Goal: Task Accomplishment & Management: Manage account settings

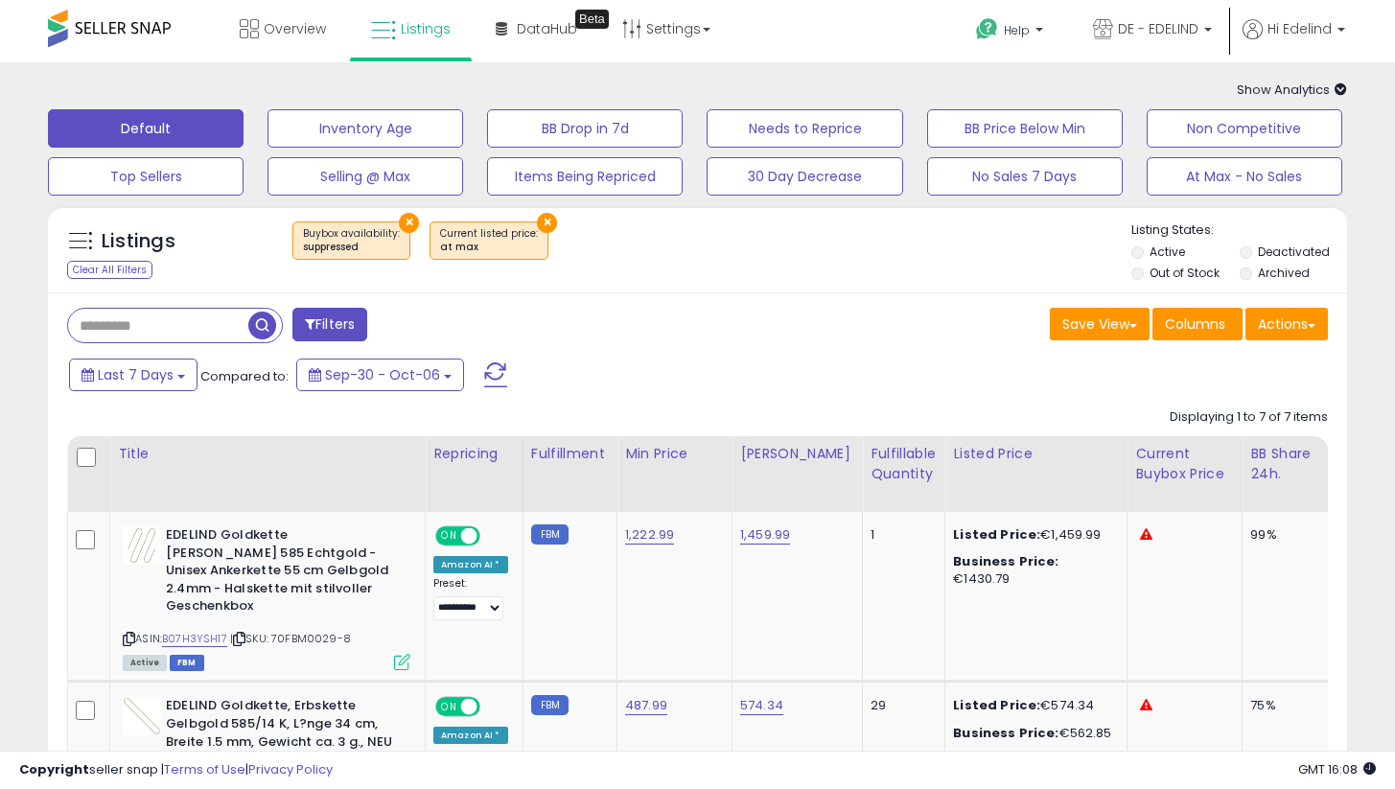
click at [543, 224] on button "×" at bounding box center [547, 223] width 20 height 20
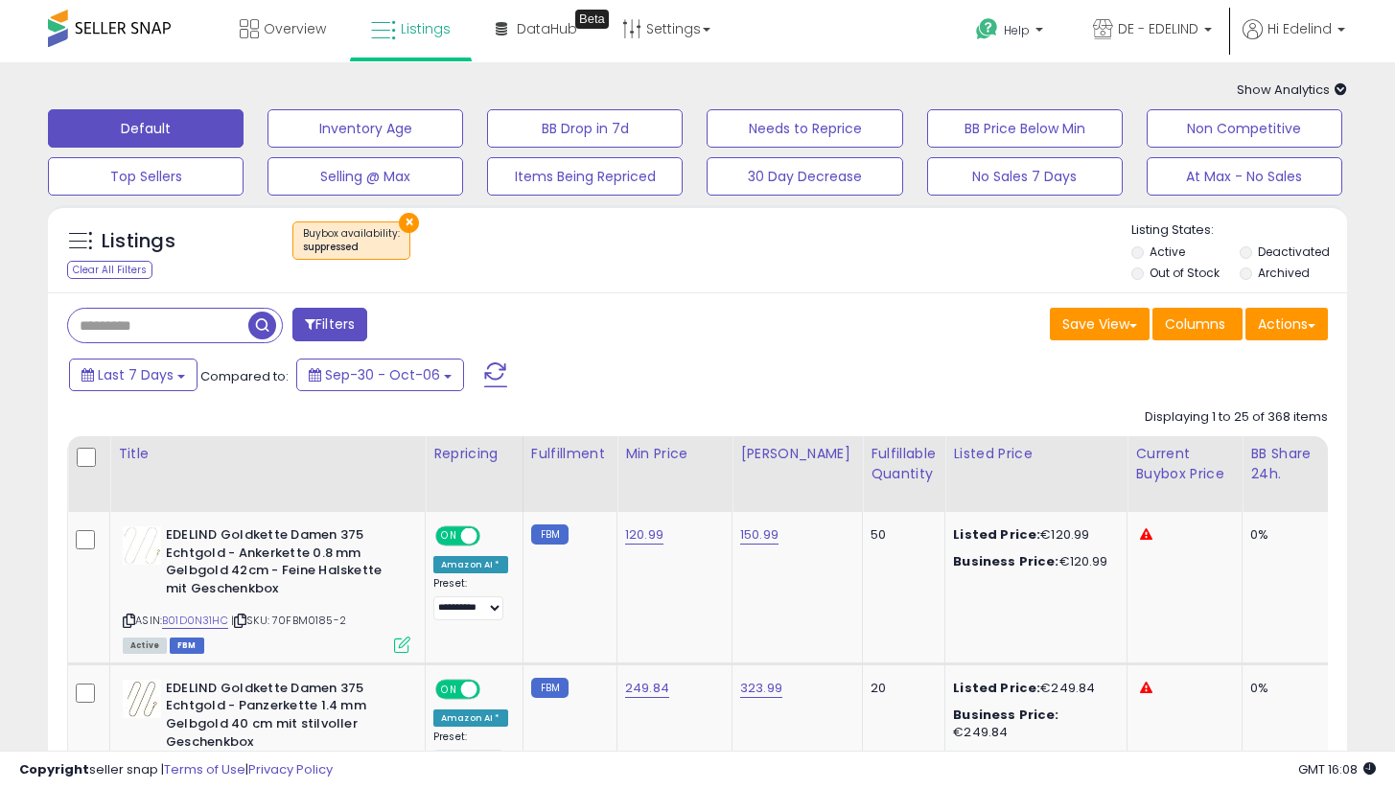
click at [675, 339] on div "Filters" at bounding box center [375, 327] width 645 height 38
click at [886, 333] on div "Save View Save As New View Update Current View Columns Actions Import Export Vi…" at bounding box center [1020, 326] width 645 height 37
click at [401, 215] on button "×" at bounding box center [409, 223] width 20 height 20
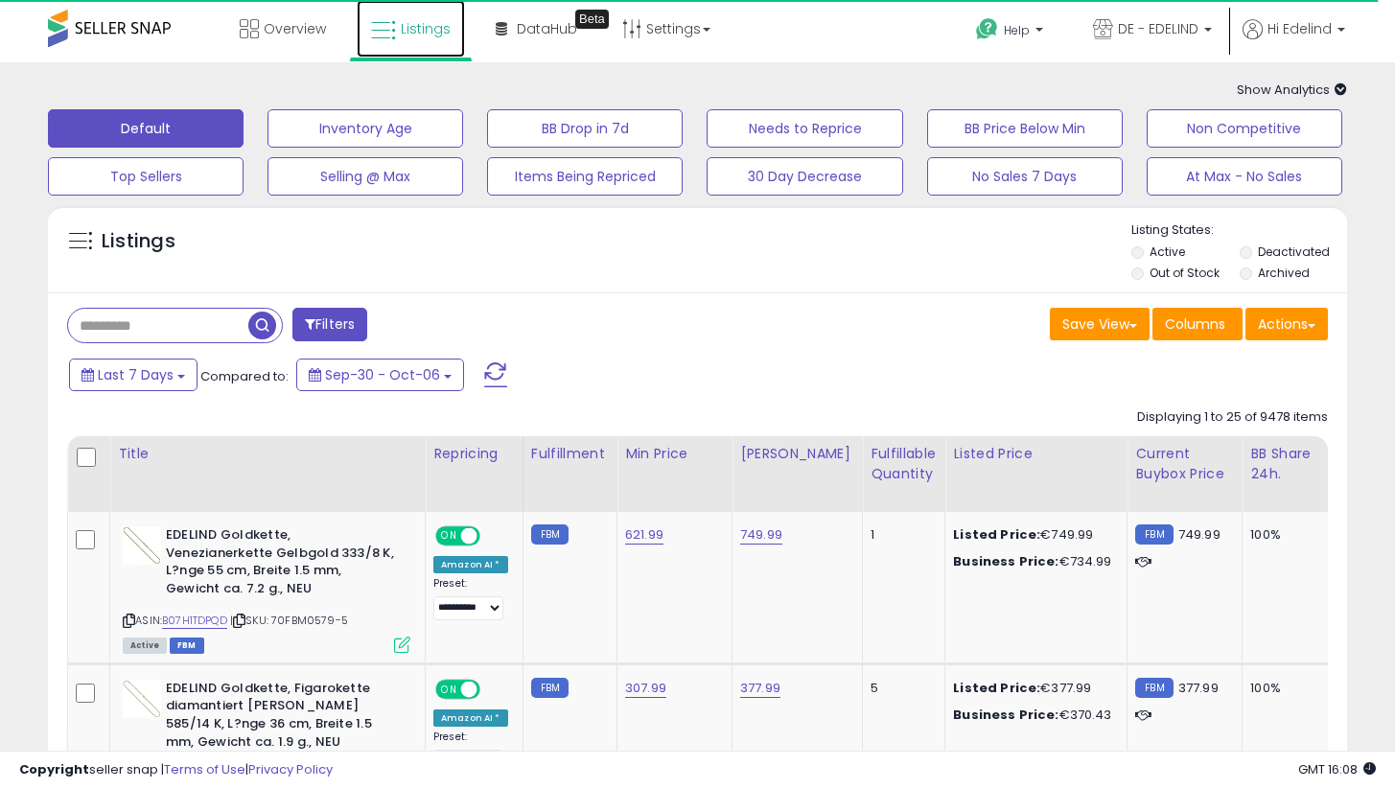
click at [408, 23] on span "Listings" at bounding box center [426, 28] width 50 height 19
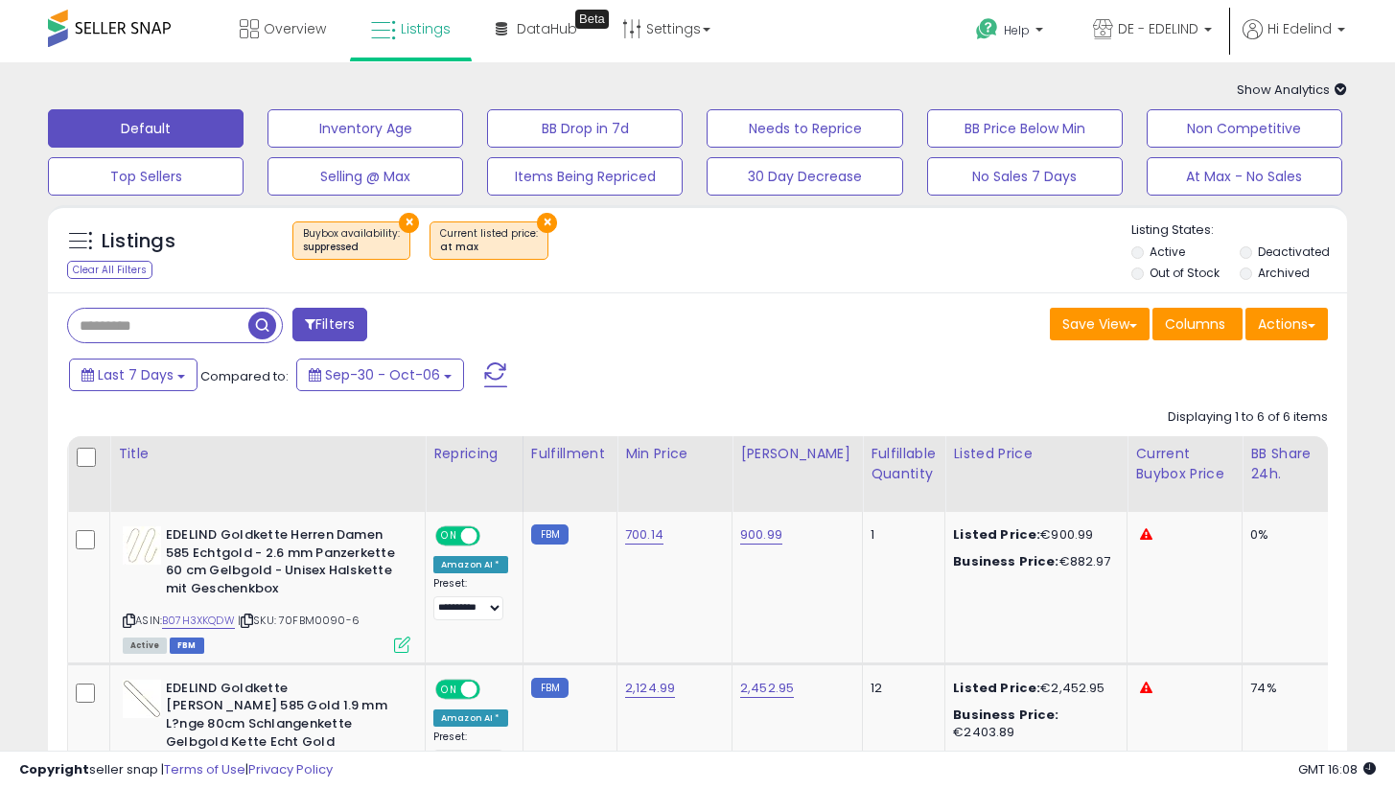
click at [404, 223] on button "×" at bounding box center [409, 223] width 20 height 20
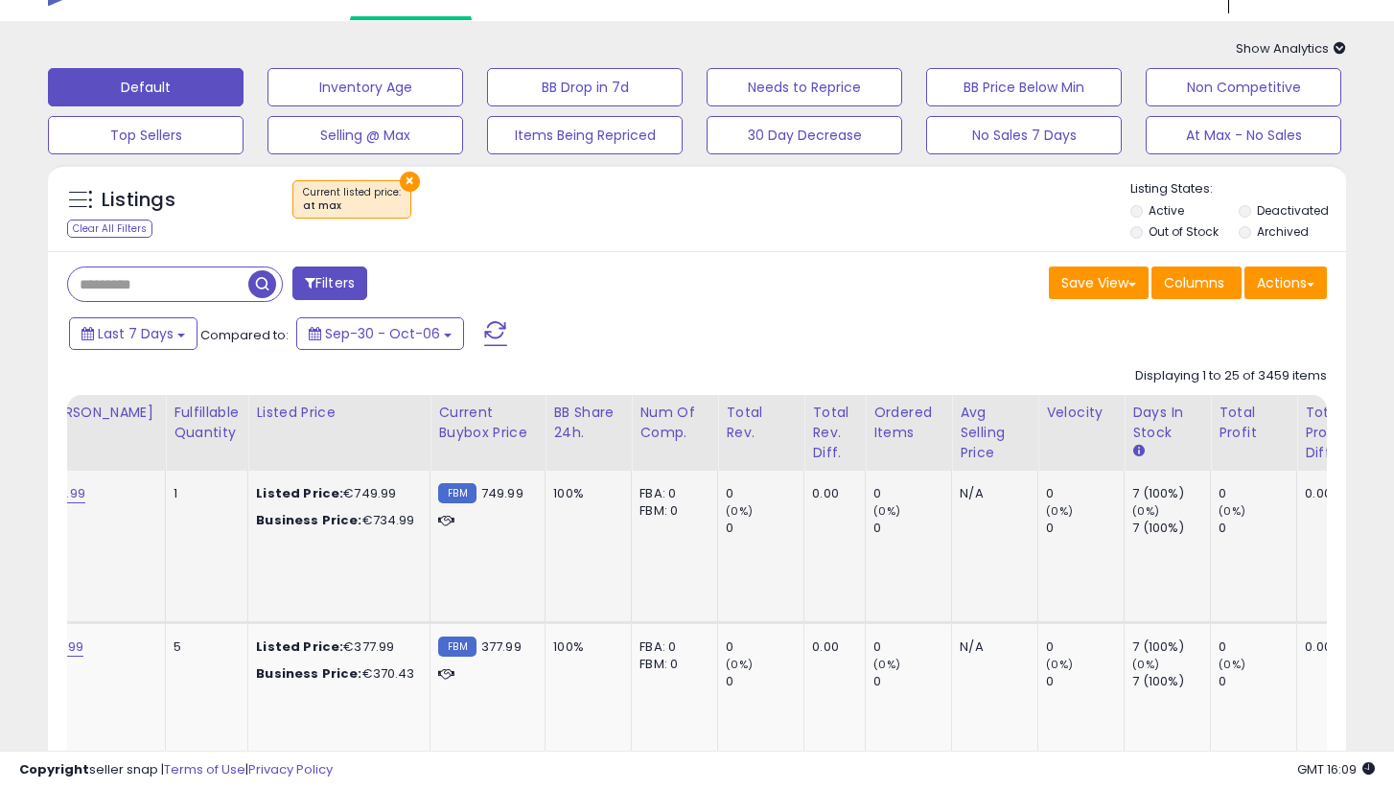
scroll to position [0, 39]
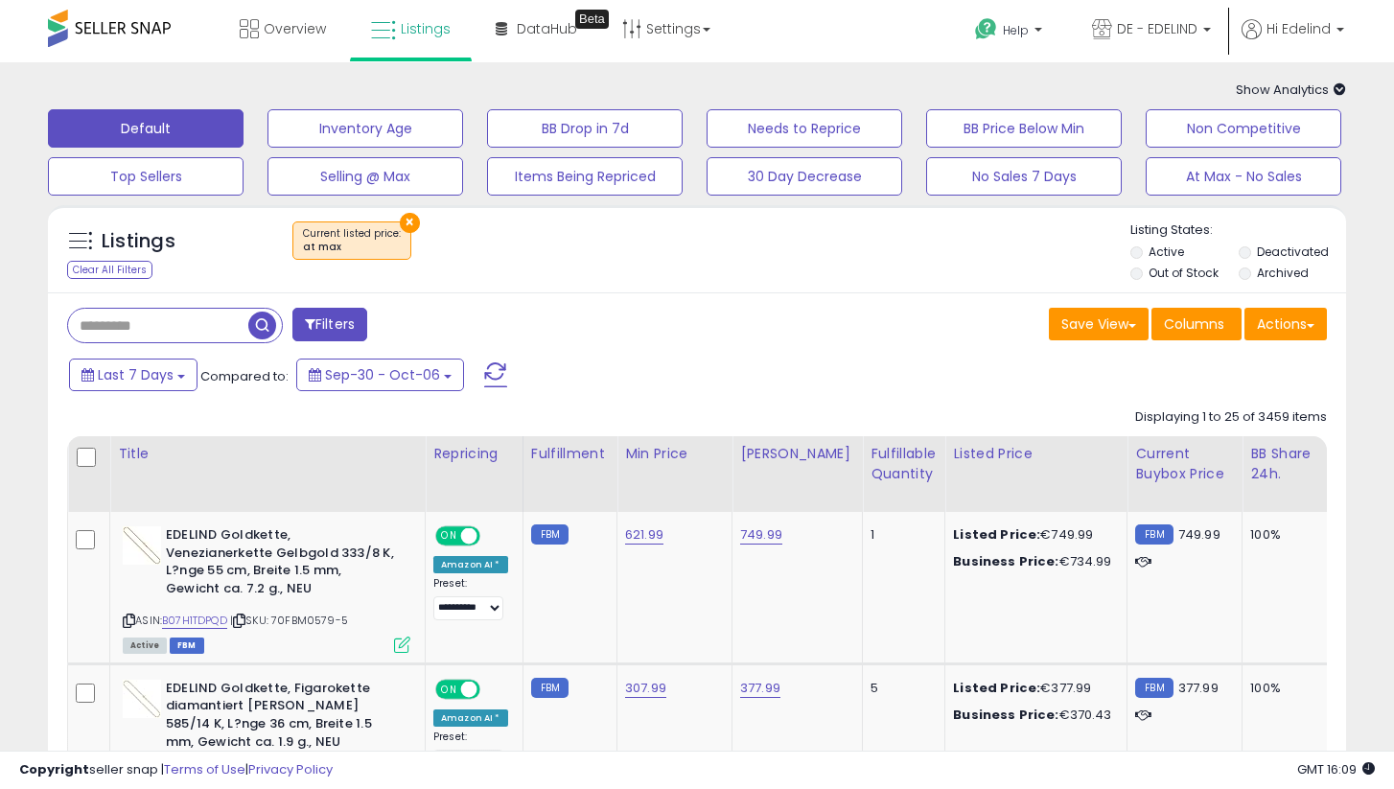
click at [832, 360] on div "Last 7 Days Compared to: Sep-30 - Oct-06" at bounding box center [536, 377] width 945 height 43
click at [865, 42] on div "Overview Listings Beta" at bounding box center [445, 40] width 919 height 81
click at [143, 321] on input "text" at bounding box center [217, 326] width 299 height 34
paste input "**********"
type input "**********"
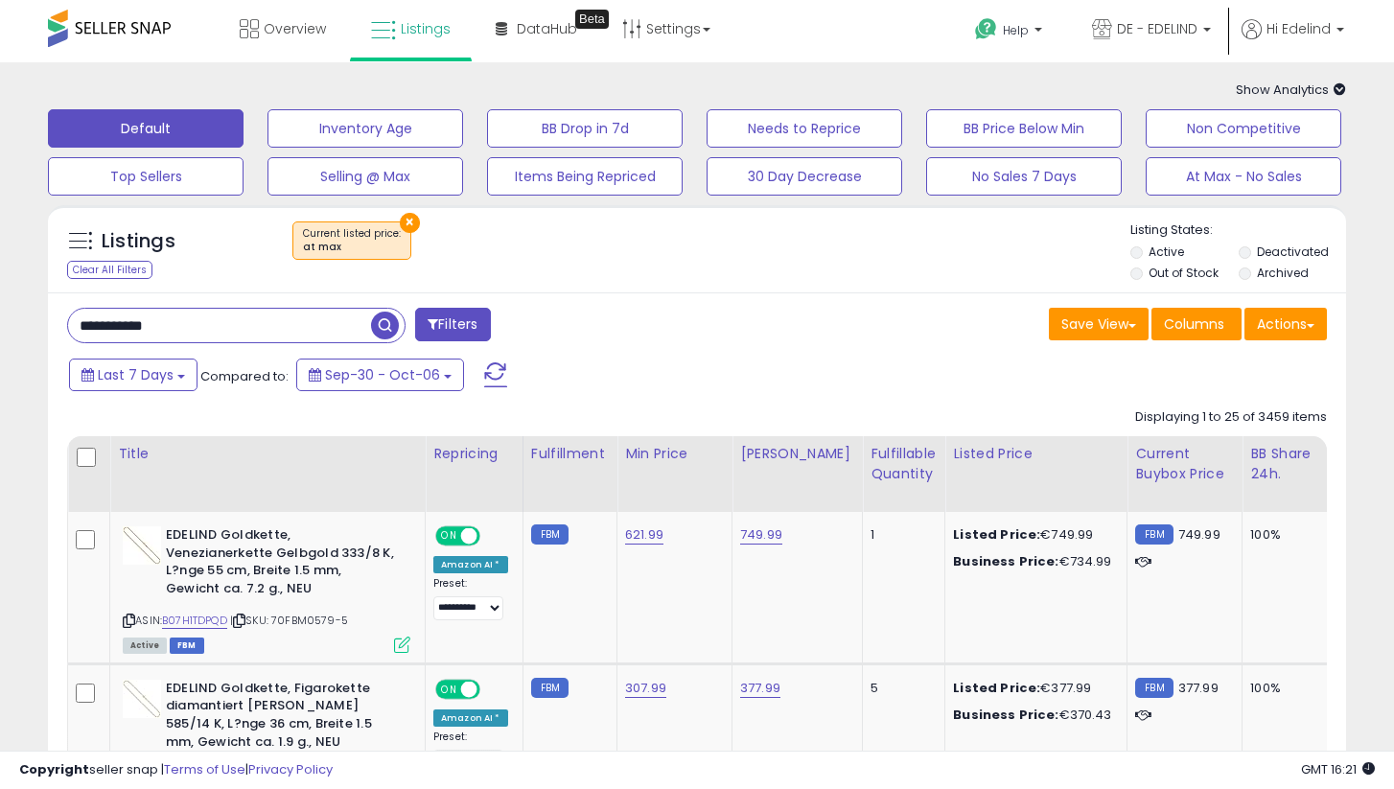
click at [460, 327] on button "Filters" at bounding box center [452, 325] width 75 height 34
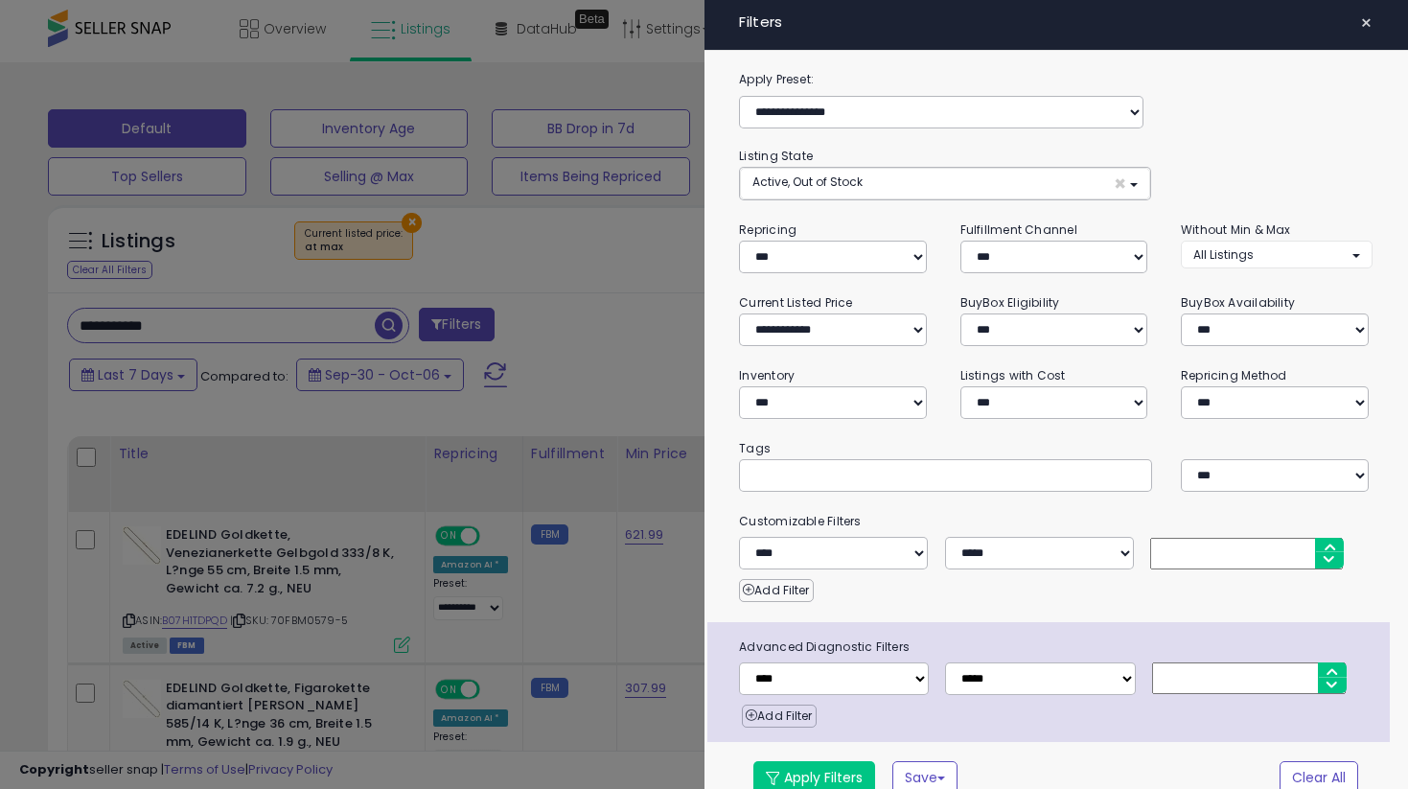
click at [546, 308] on div at bounding box center [704, 394] width 1408 height 789
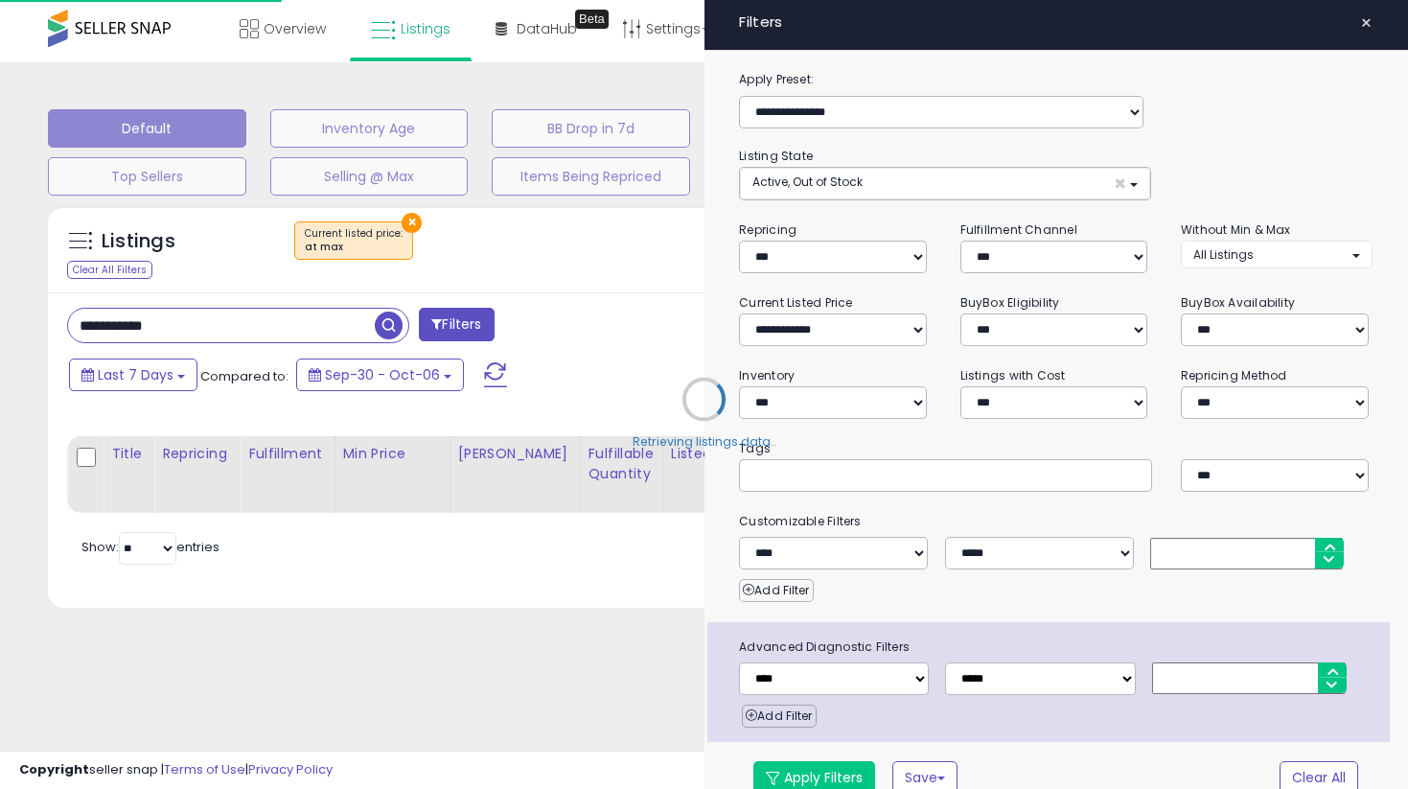
select select "*"
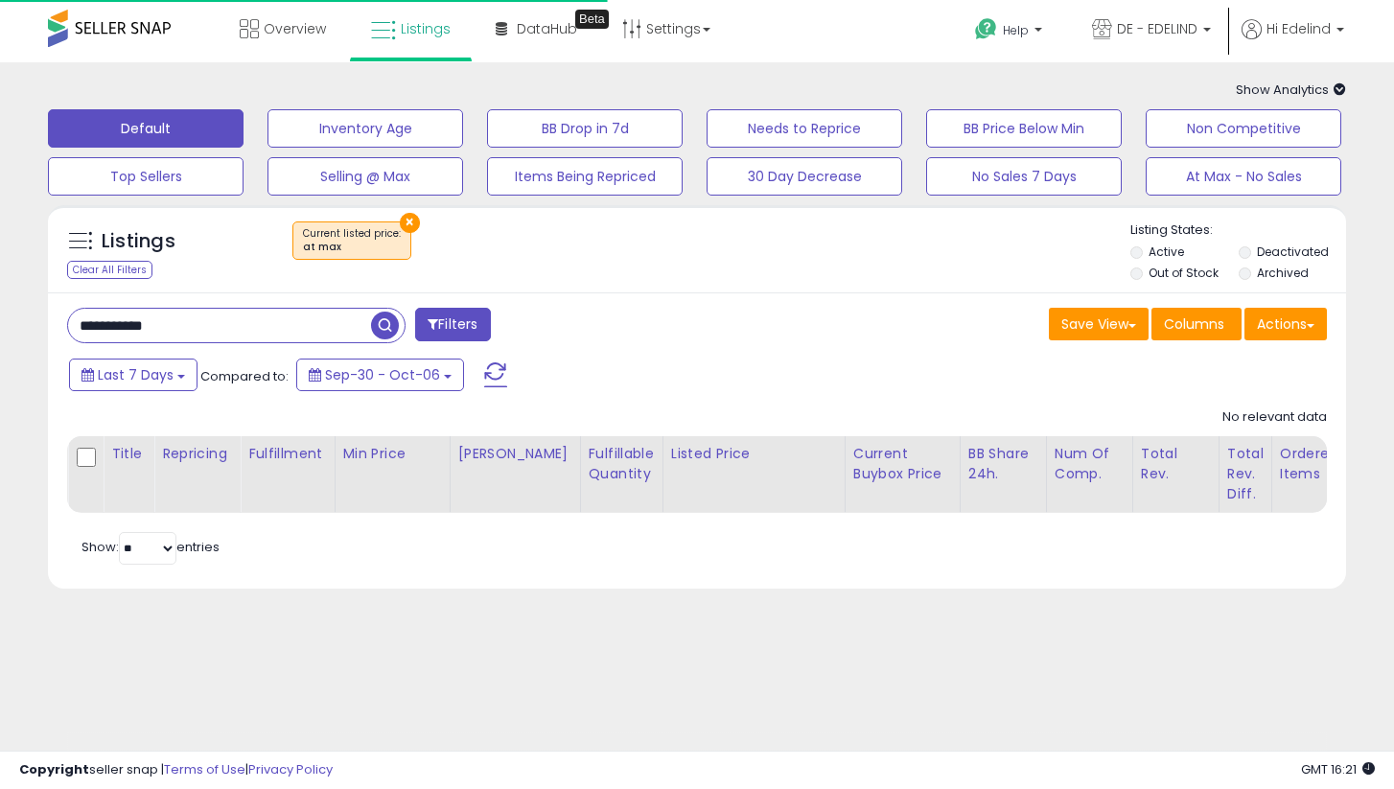
click at [391, 324] on span "button" at bounding box center [385, 326] width 28 height 28
click at [412, 216] on button "×" at bounding box center [410, 223] width 20 height 20
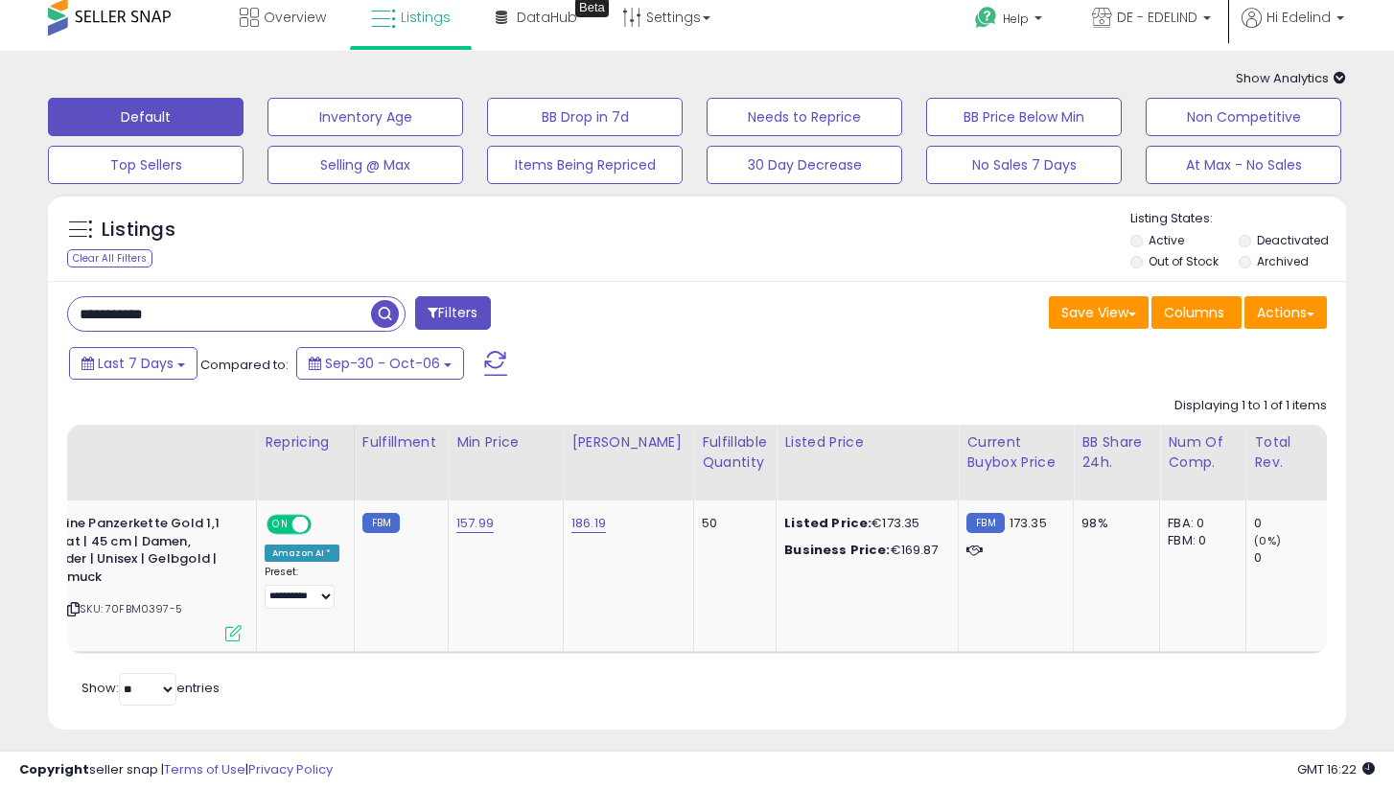
scroll to position [0, 575]
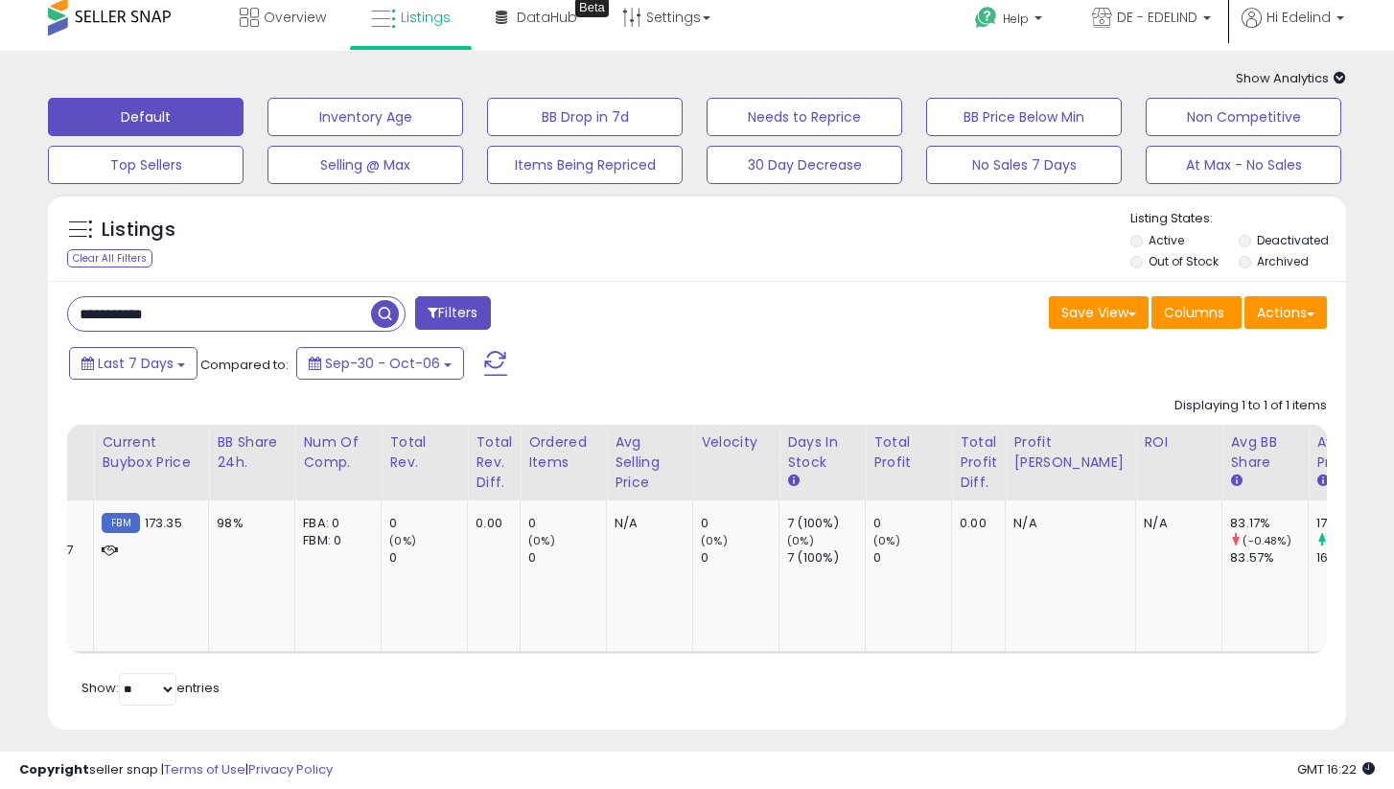
click at [1215, 751] on div "Copyright seller snap | Terms of Use | Privacy Policy GMT 16:22 Authorization r…" at bounding box center [697, 770] width 1394 height 38
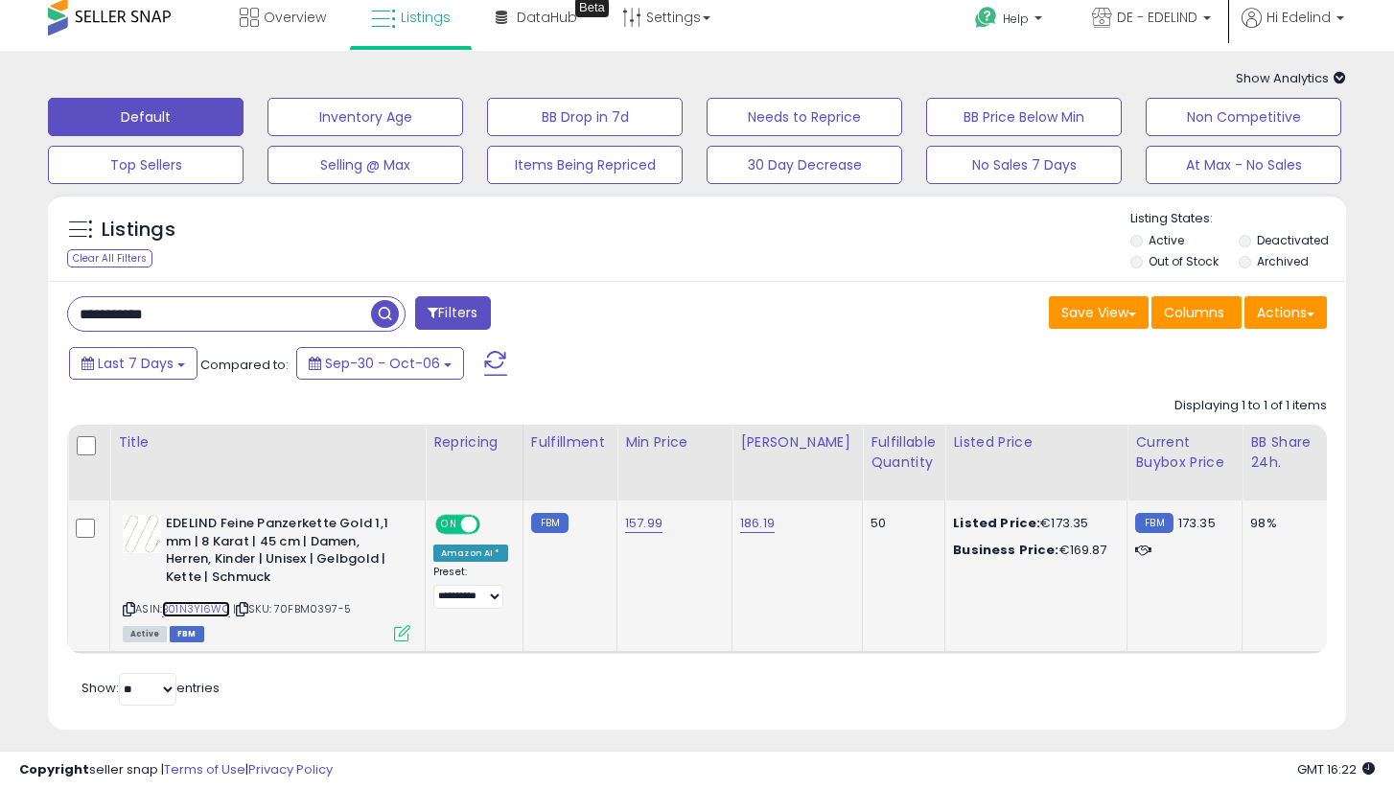
click at [195, 611] on link "B01N3YI6WC" at bounding box center [196, 609] width 68 height 16
click at [206, 606] on link "B01N3YI6WC" at bounding box center [196, 609] width 68 height 16
click at [260, 331] on input "**********" at bounding box center [219, 314] width 303 height 34
drag, startPoint x: 244, startPoint y: 324, endPoint x: 0, endPoint y: 322, distance: 243.5
click at [0, 322] on div "**********" at bounding box center [697, 449] width 1394 height 796
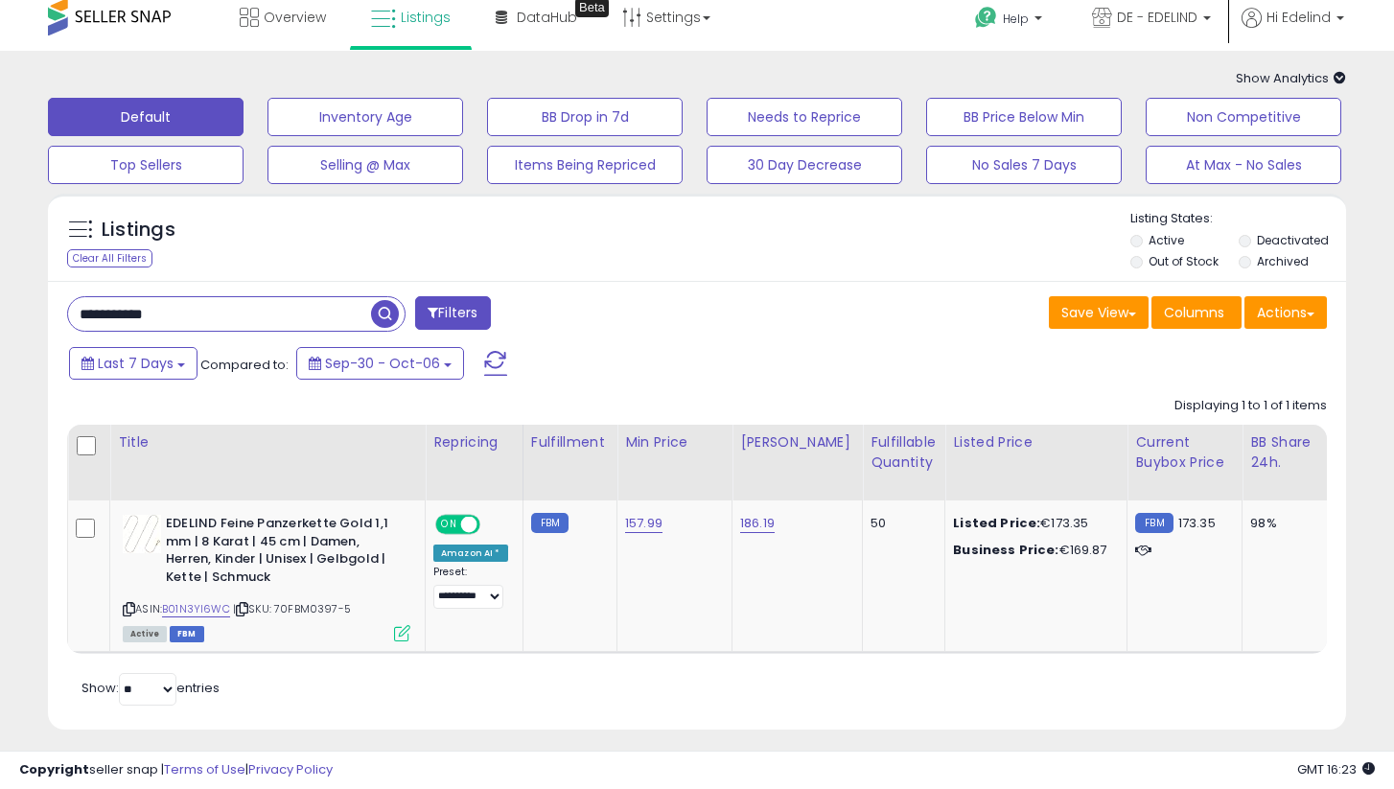
paste input "text"
type input "**********"
click at [444, 302] on button "Filters" at bounding box center [452, 313] width 75 height 34
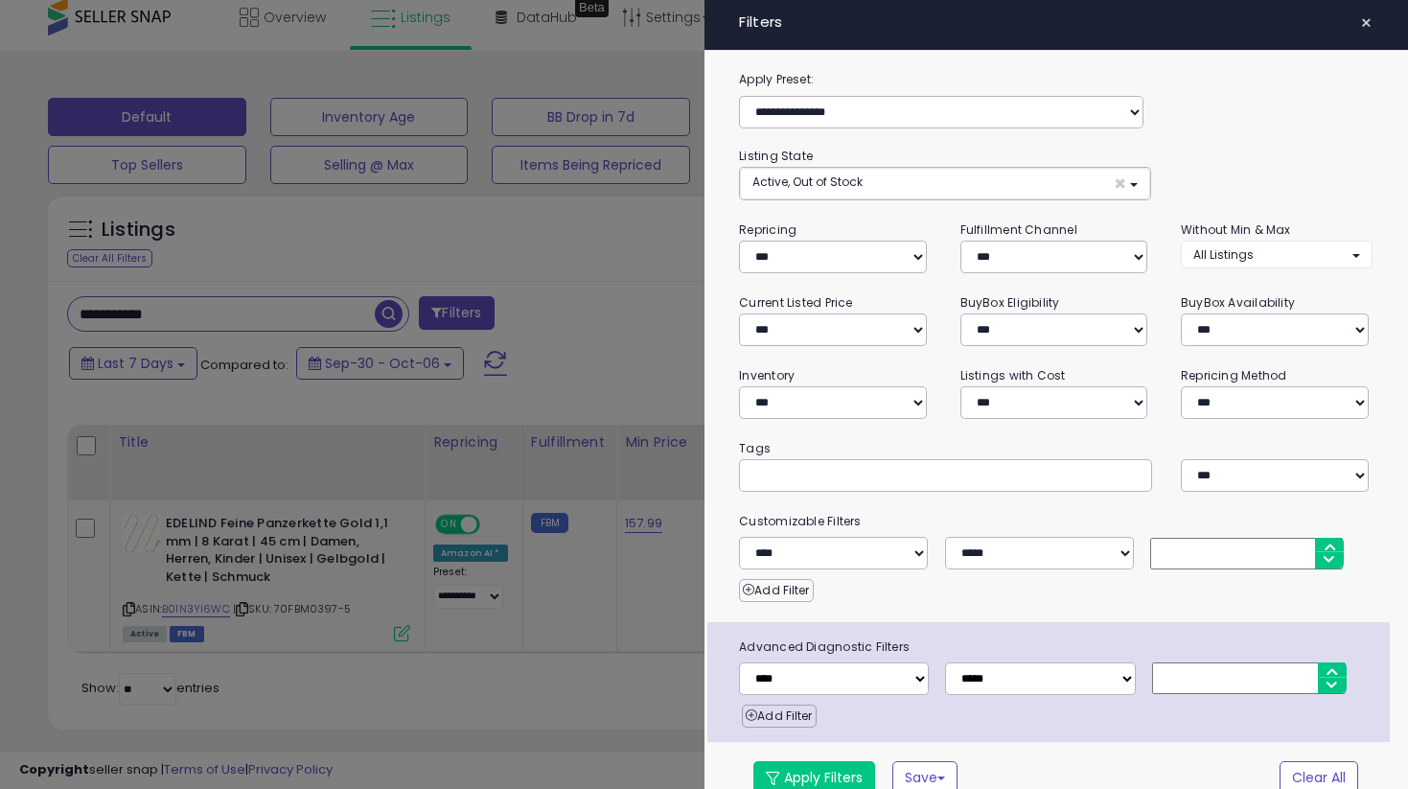
click at [508, 294] on div at bounding box center [704, 394] width 1408 height 789
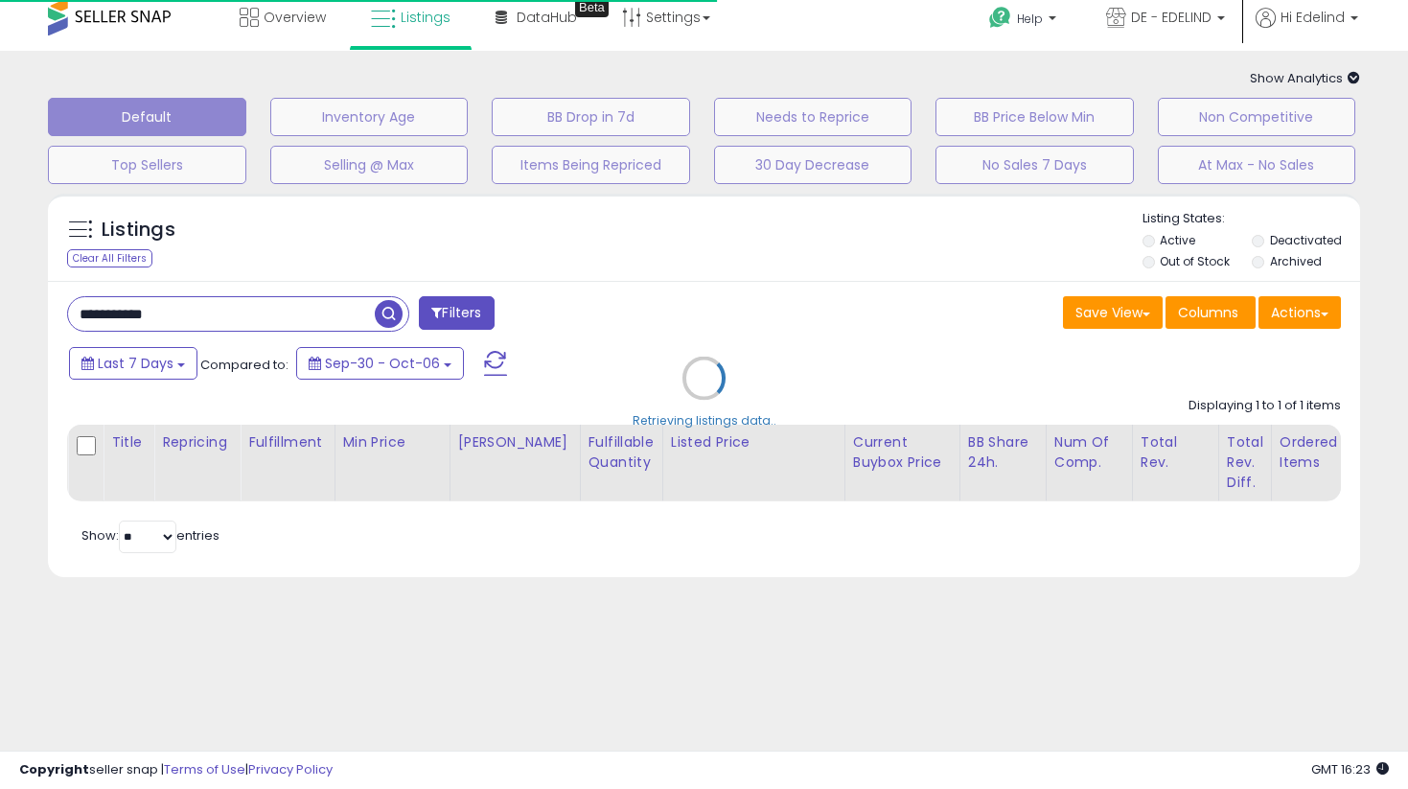
click at [391, 308] on div "Retrieving listings data.." at bounding box center [704, 392] width 1341 height 417
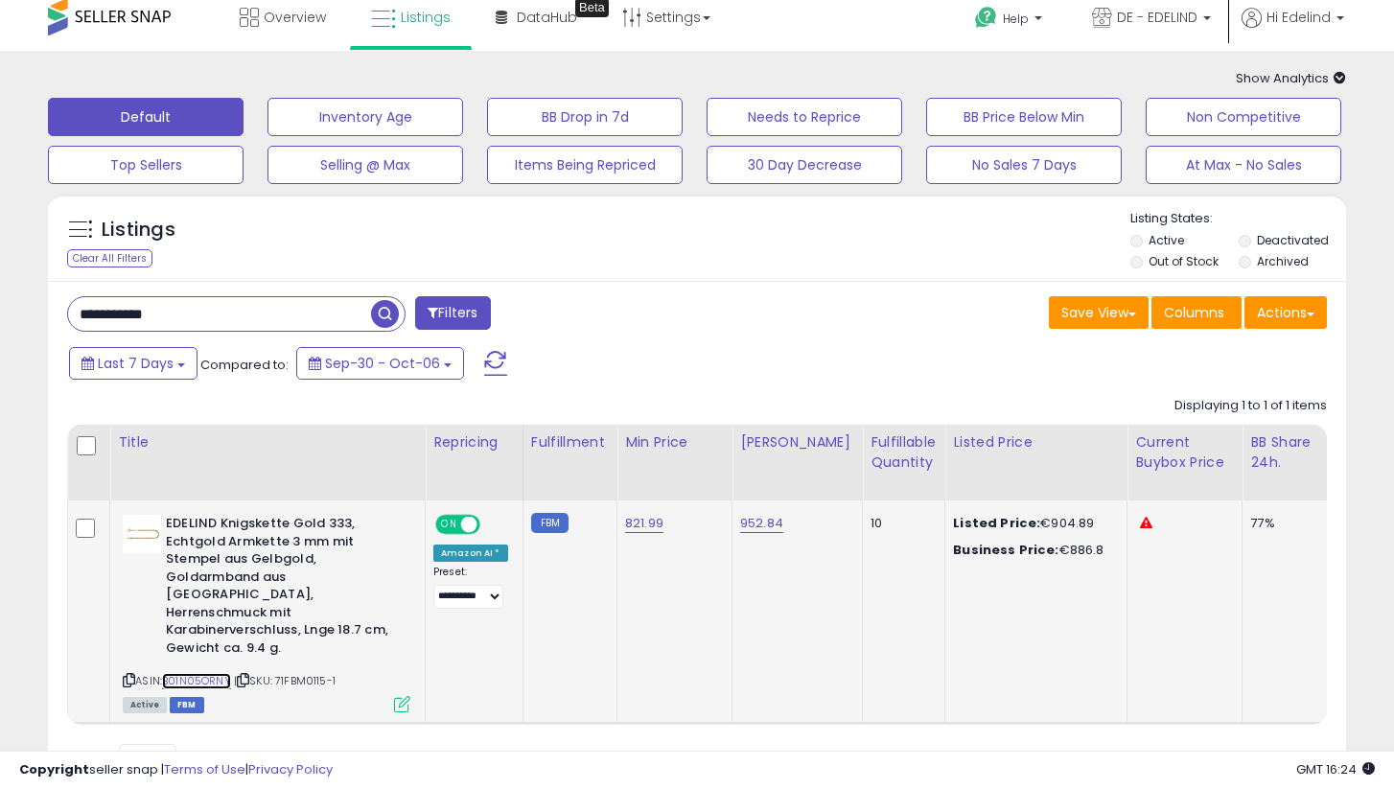
click at [200, 673] on link "B01N05ORNY" at bounding box center [196, 681] width 69 height 16
click at [440, 1] on link "Listings" at bounding box center [411, 17] width 108 height 58
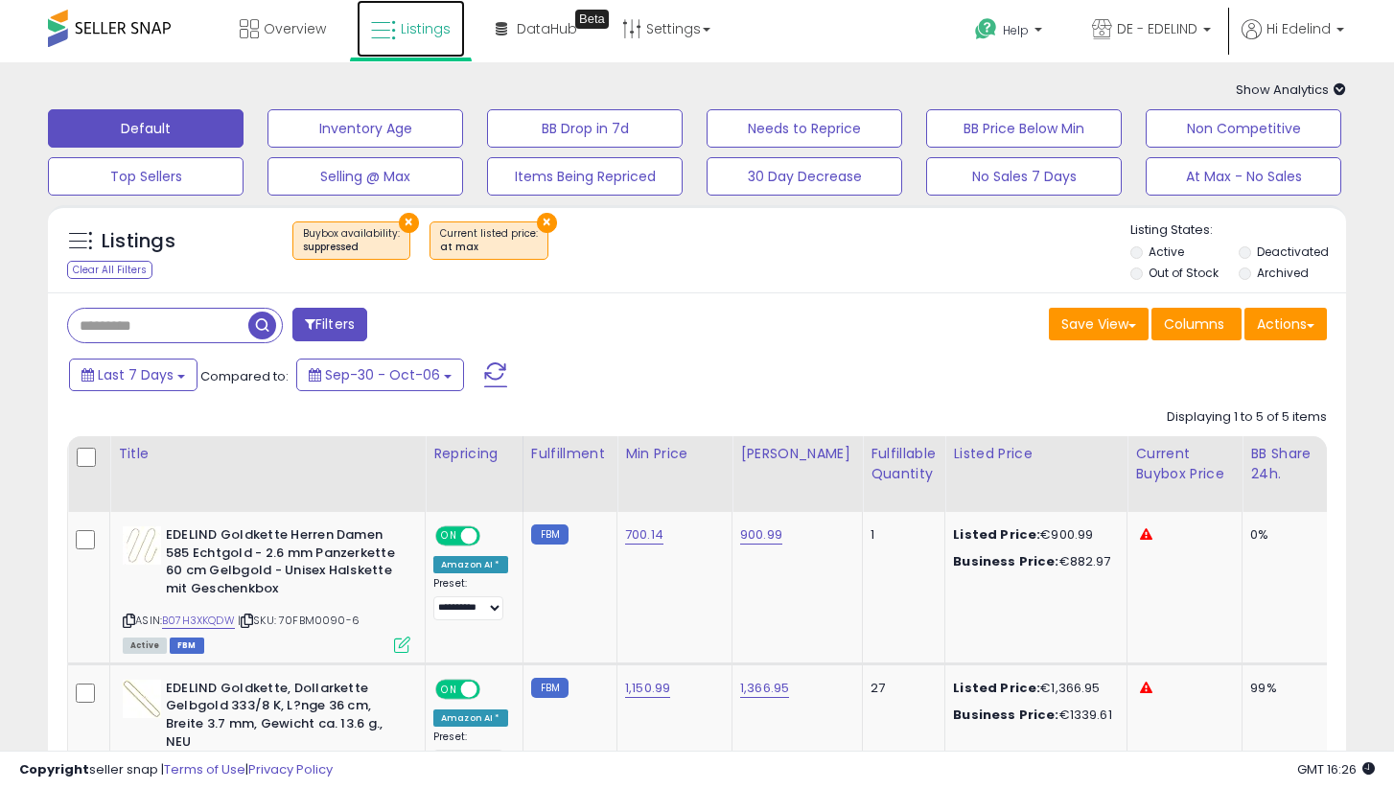
click at [419, 33] on span "Listings" at bounding box center [426, 28] width 50 height 19
click at [1320, 27] on span "Hi Edelind" at bounding box center [1299, 28] width 64 height 19
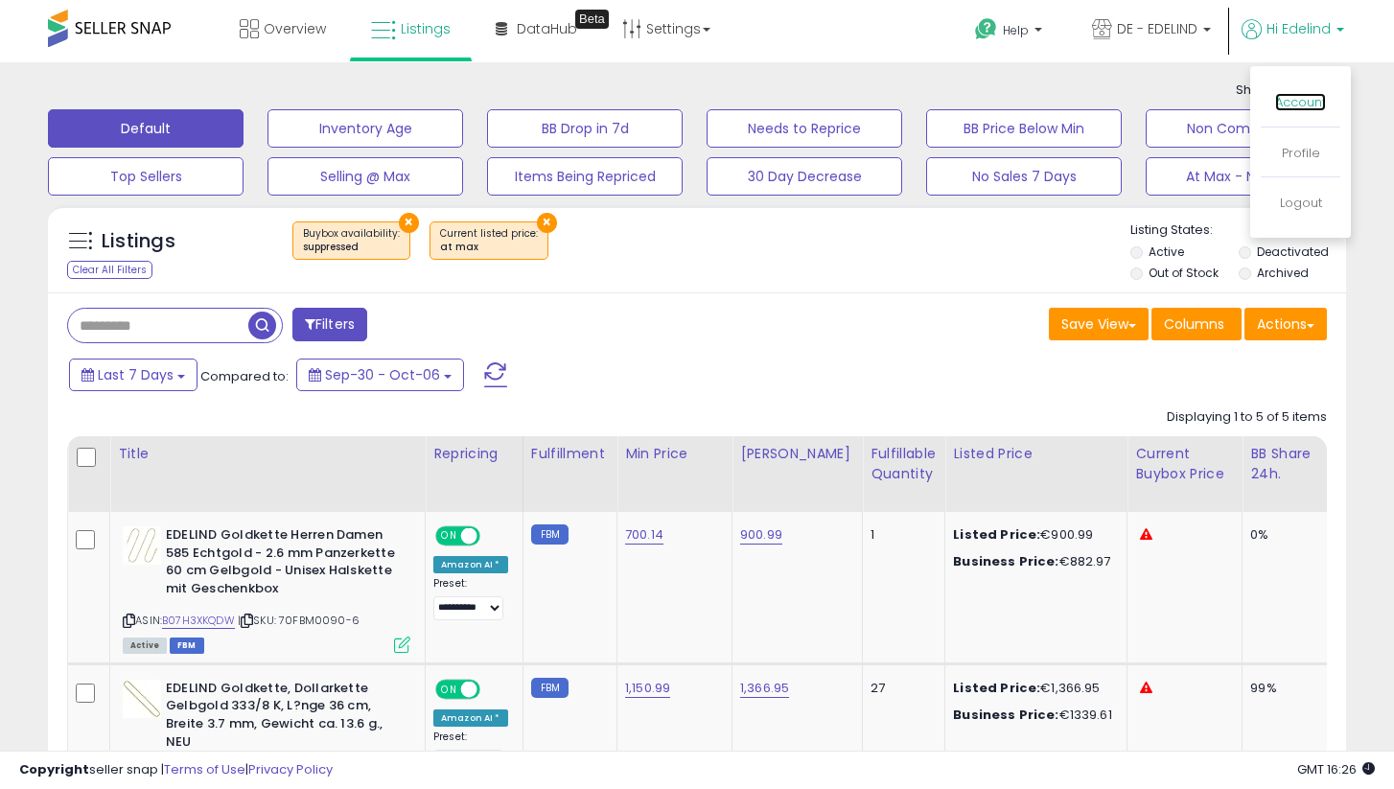
click at [1307, 102] on link "Account" at bounding box center [1300, 102] width 51 height 18
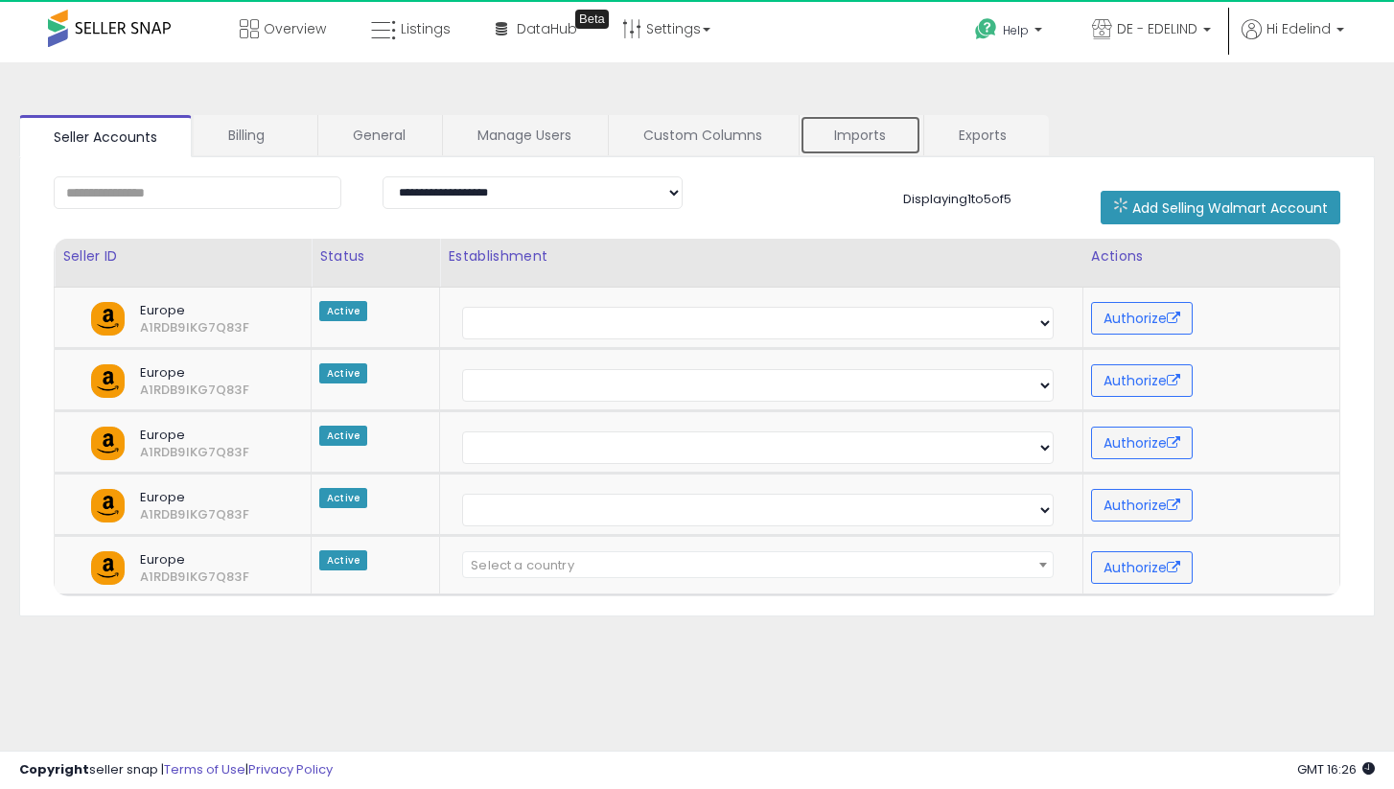
click at [862, 132] on link "Imports" at bounding box center [861, 135] width 122 height 40
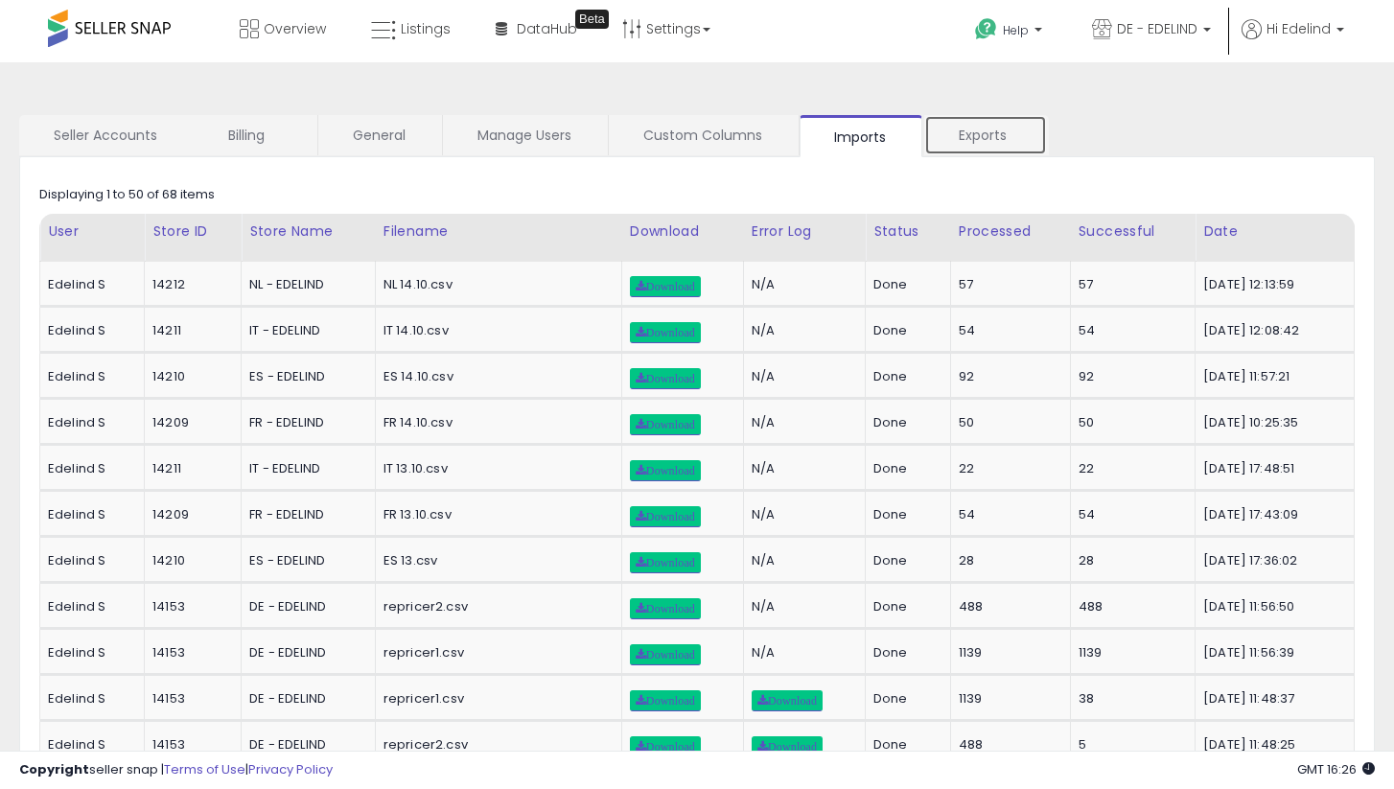
click at [1009, 132] on link "Exports" at bounding box center [985, 135] width 123 height 40
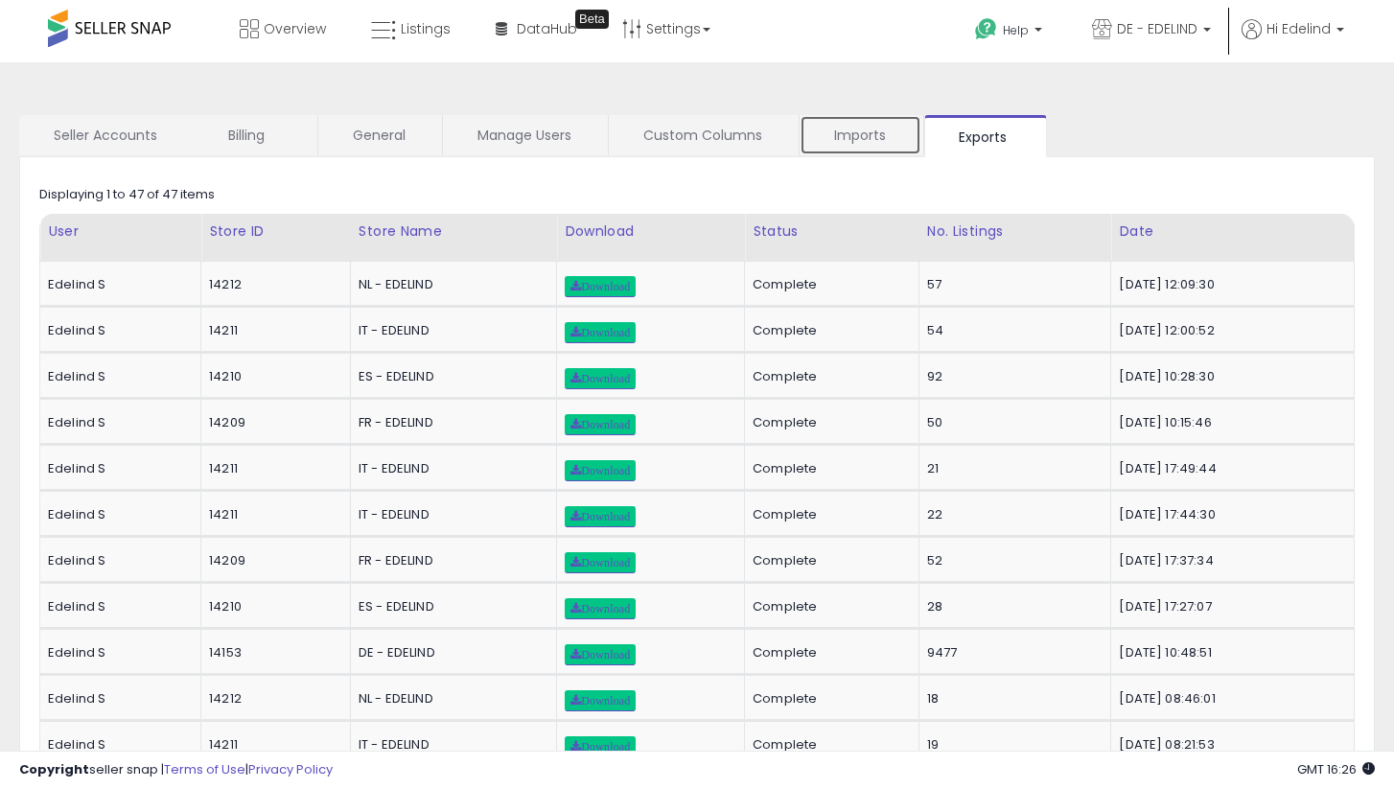
click at [858, 132] on link "Imports" at bounding box center [861, 135] width 122 height 40
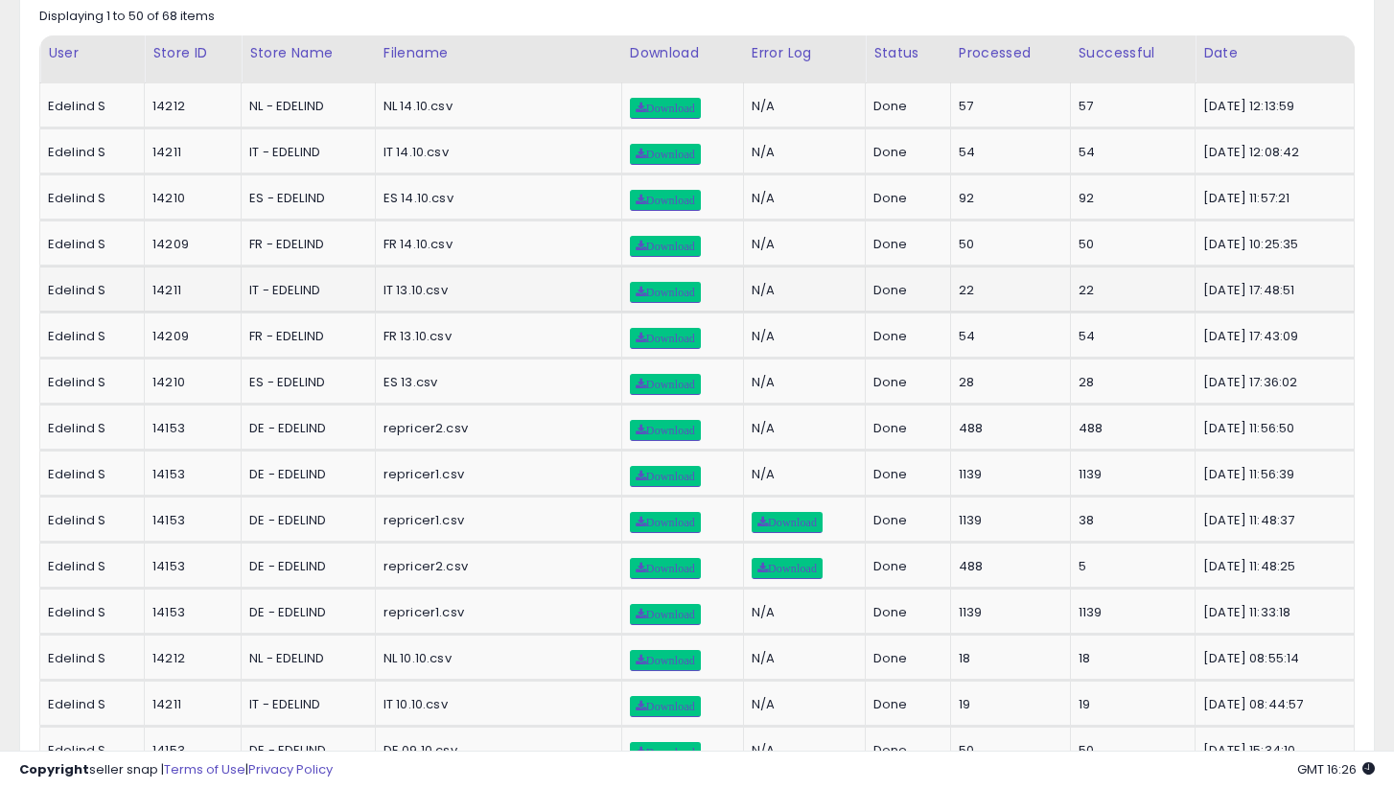
scroll to position [214, 0]
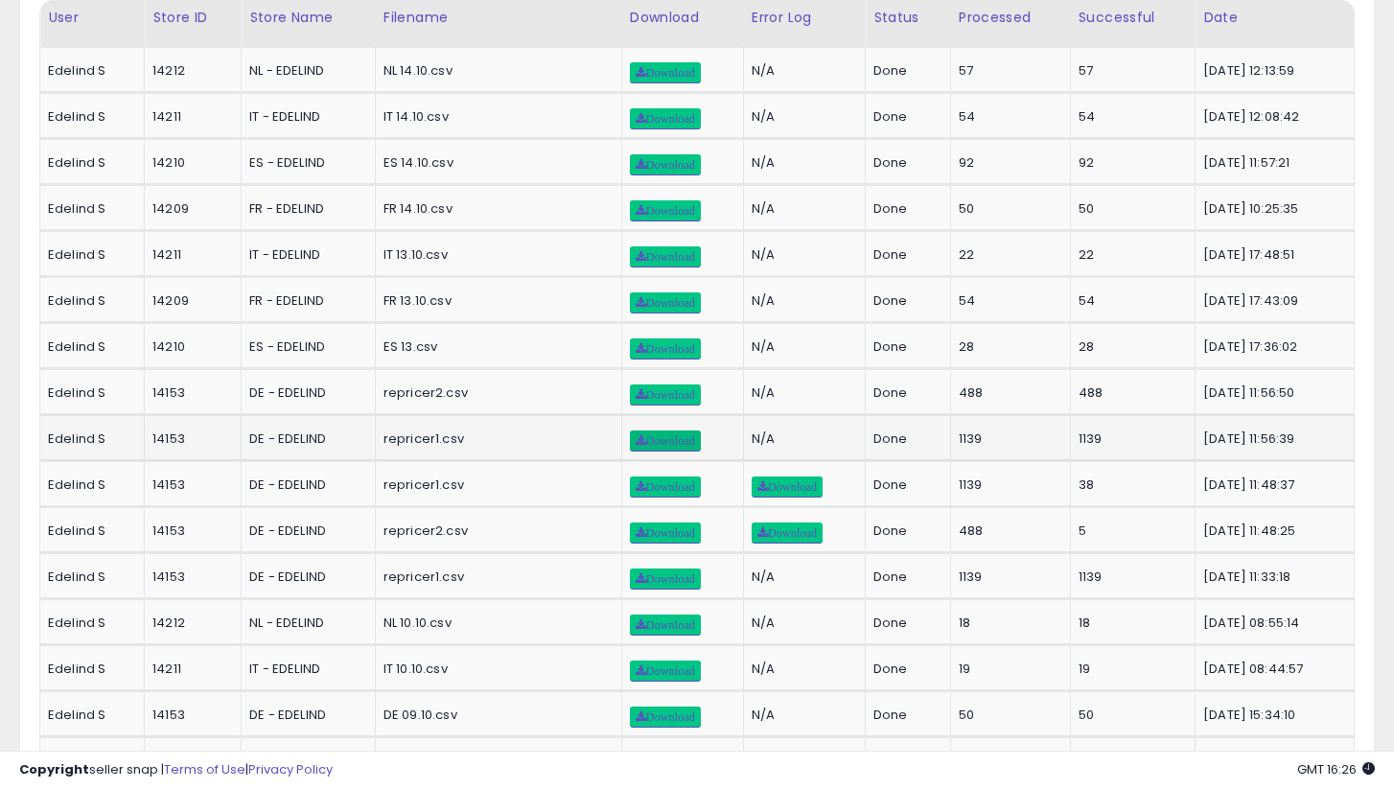
click at [662, 446] on link "Download" at bounding box center [665, 440] width 71 height 21
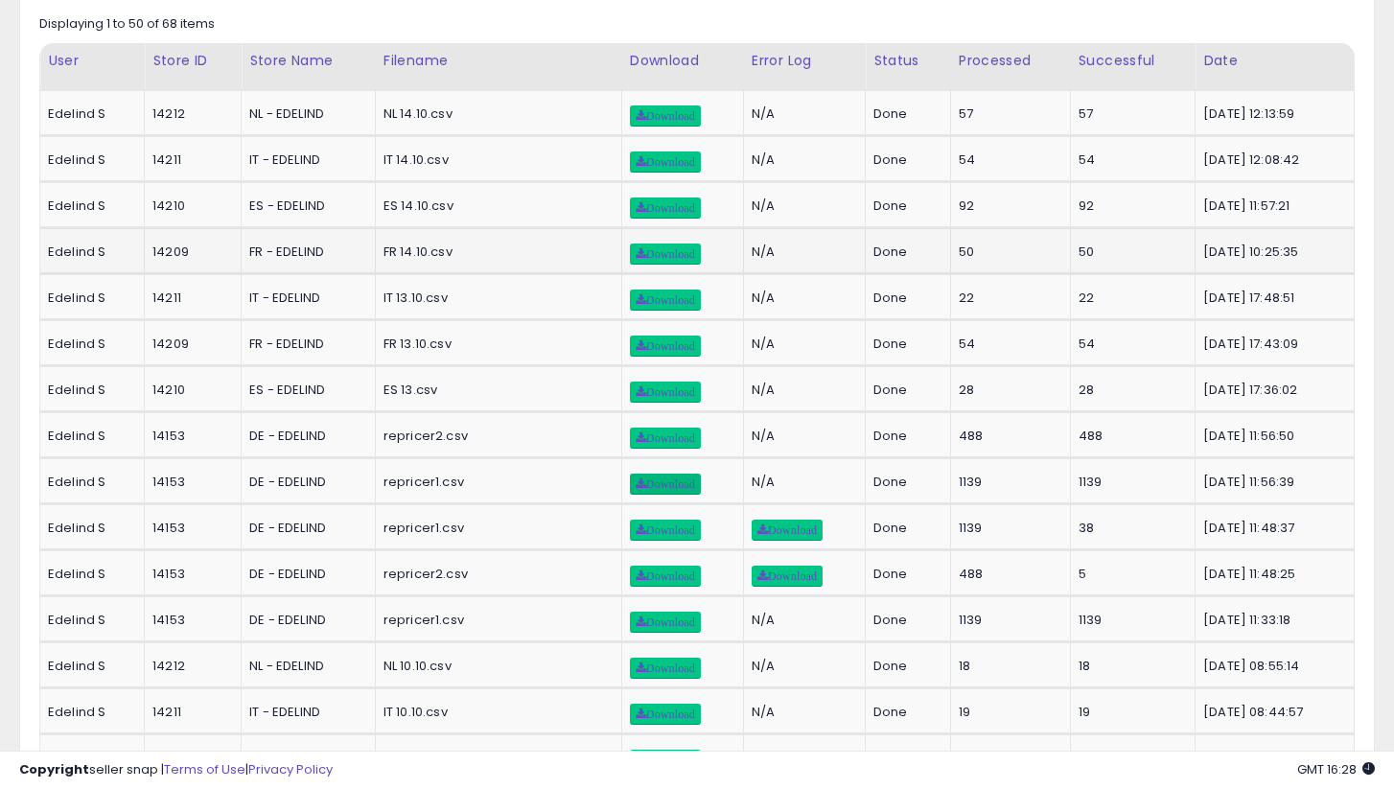
scroll to position [0, 0]
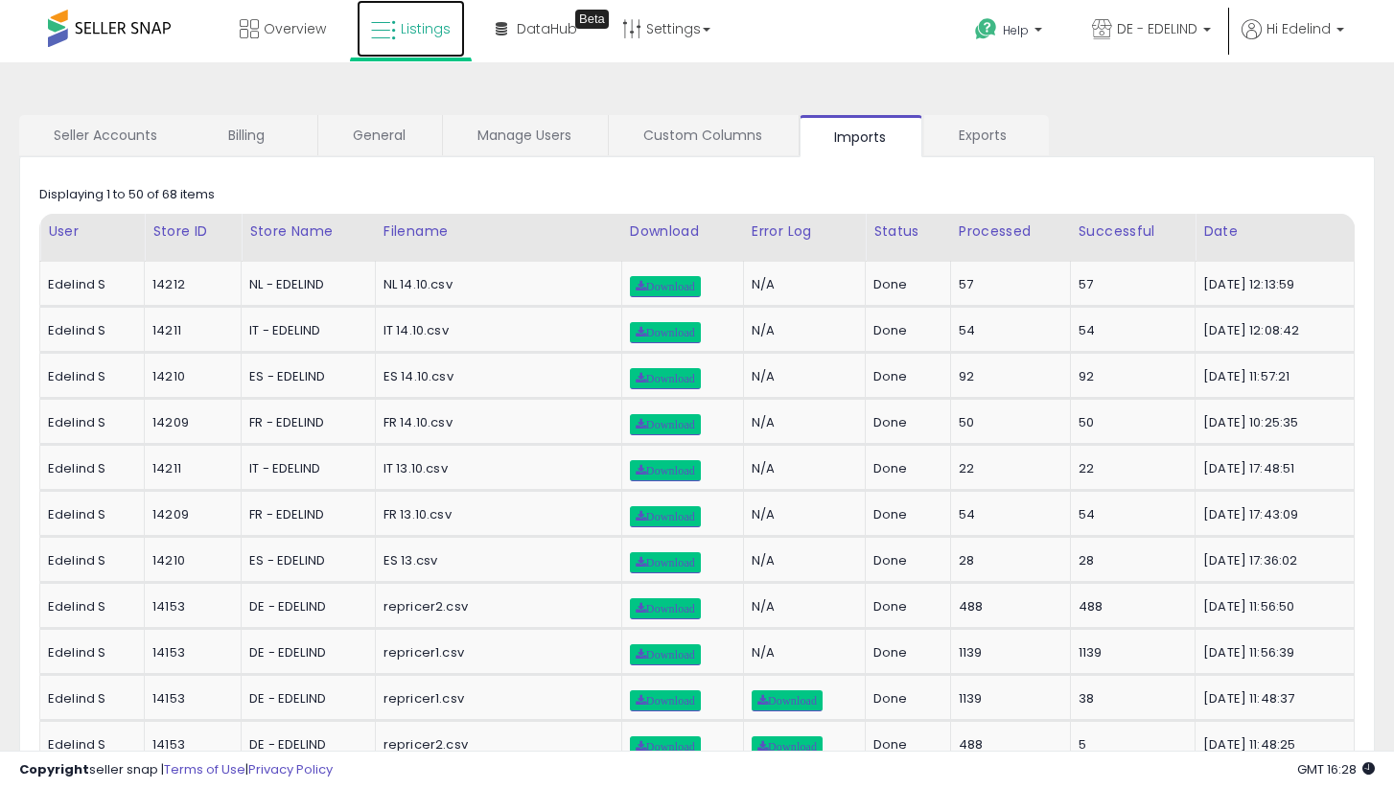
click at [422, 23] on span "Listings" at bounding box center [426, 28] width 50 height 19
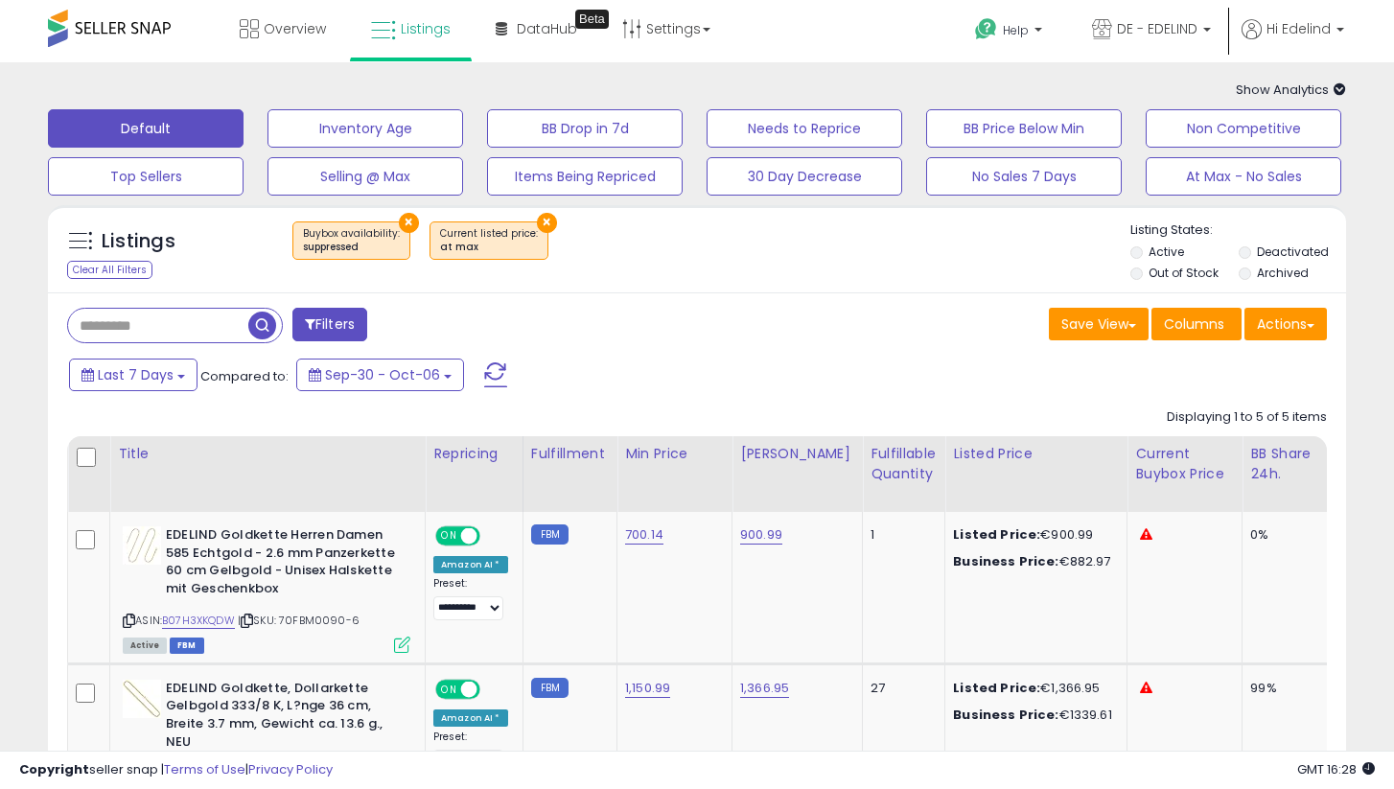
click at [404, 220] on button "×" at bounding box center [409, 223] width 20 height 20
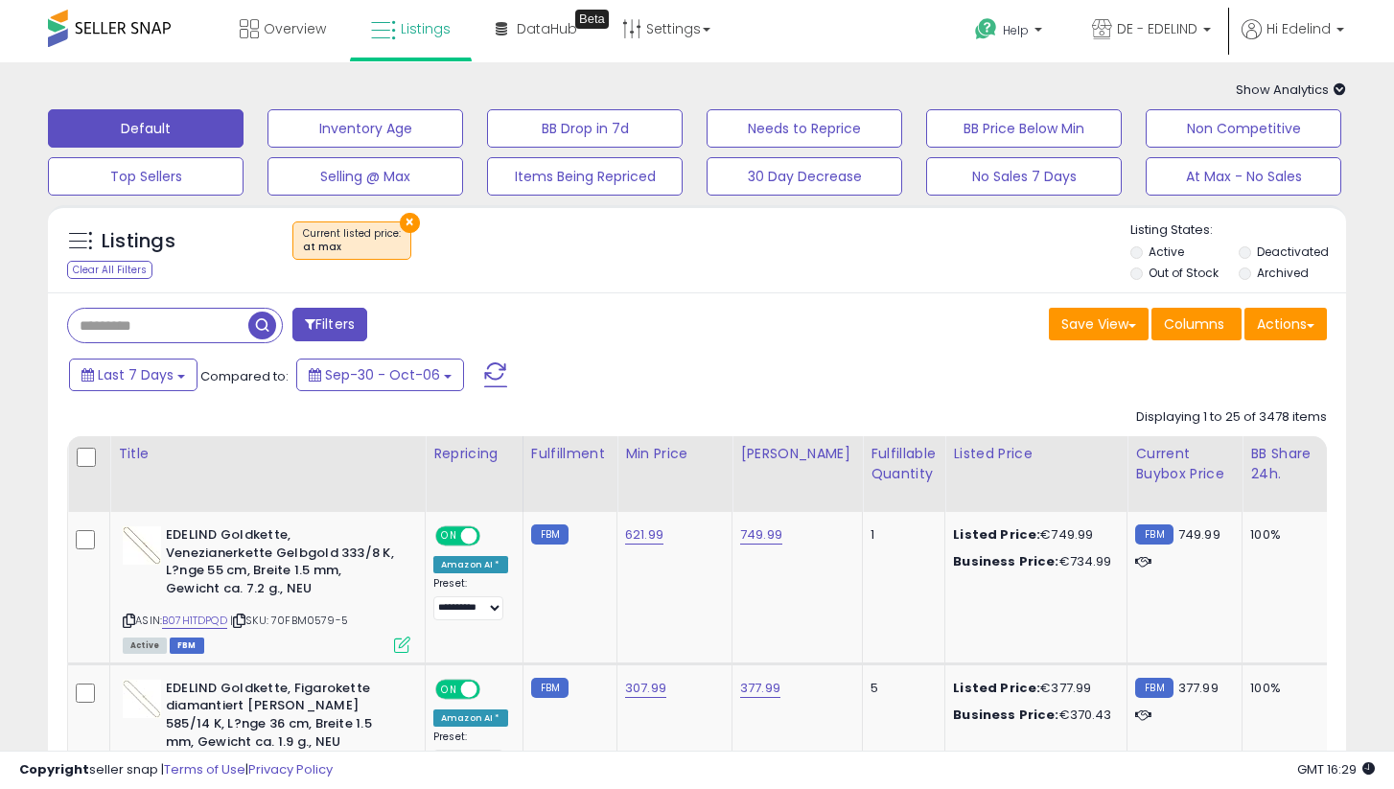
click at [404, 221] on button "×" at bounding box center [410, 223] width 20 height 20
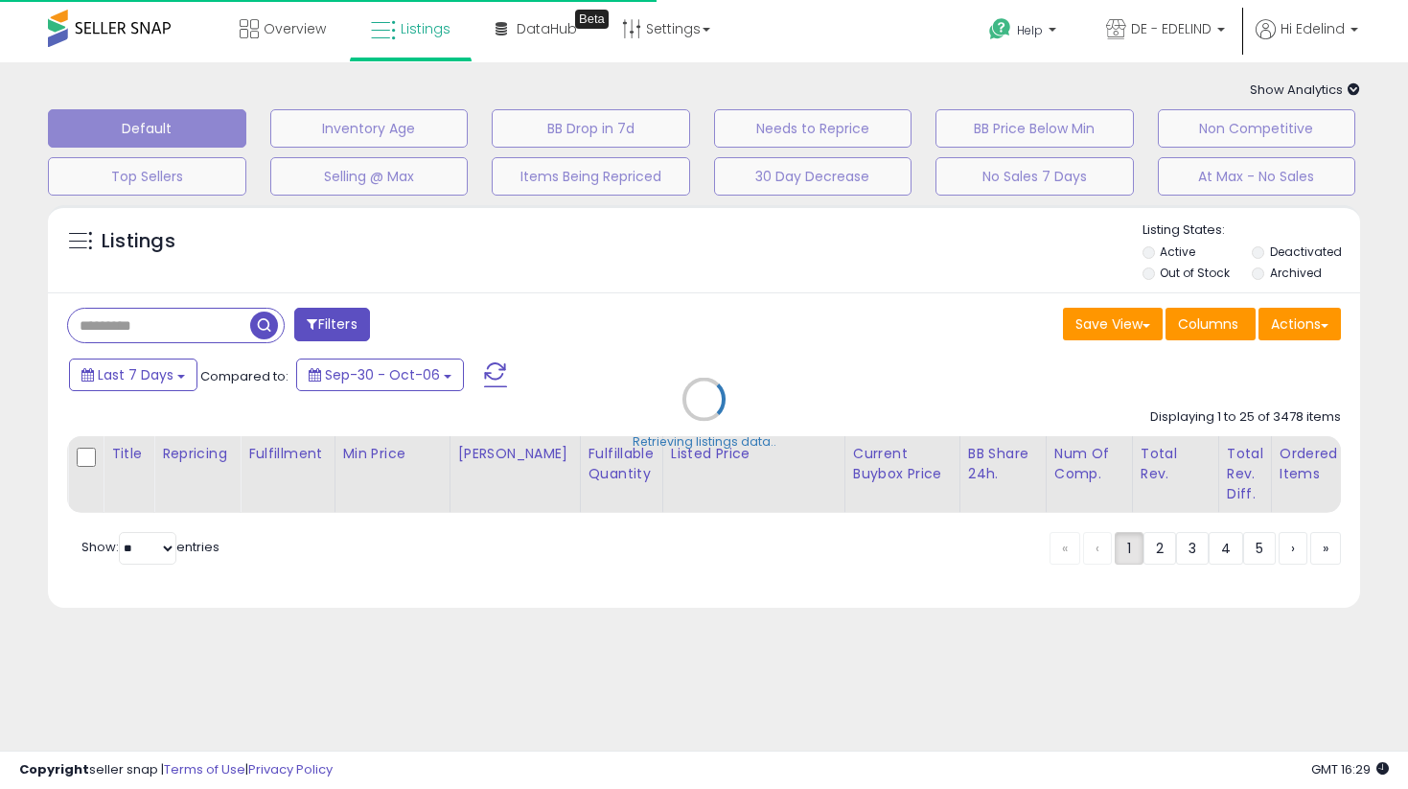
click at [338, 327] on div "Retrieving listings data.." at bounding box center [704, 414] width 1341 height 436
select select "*"
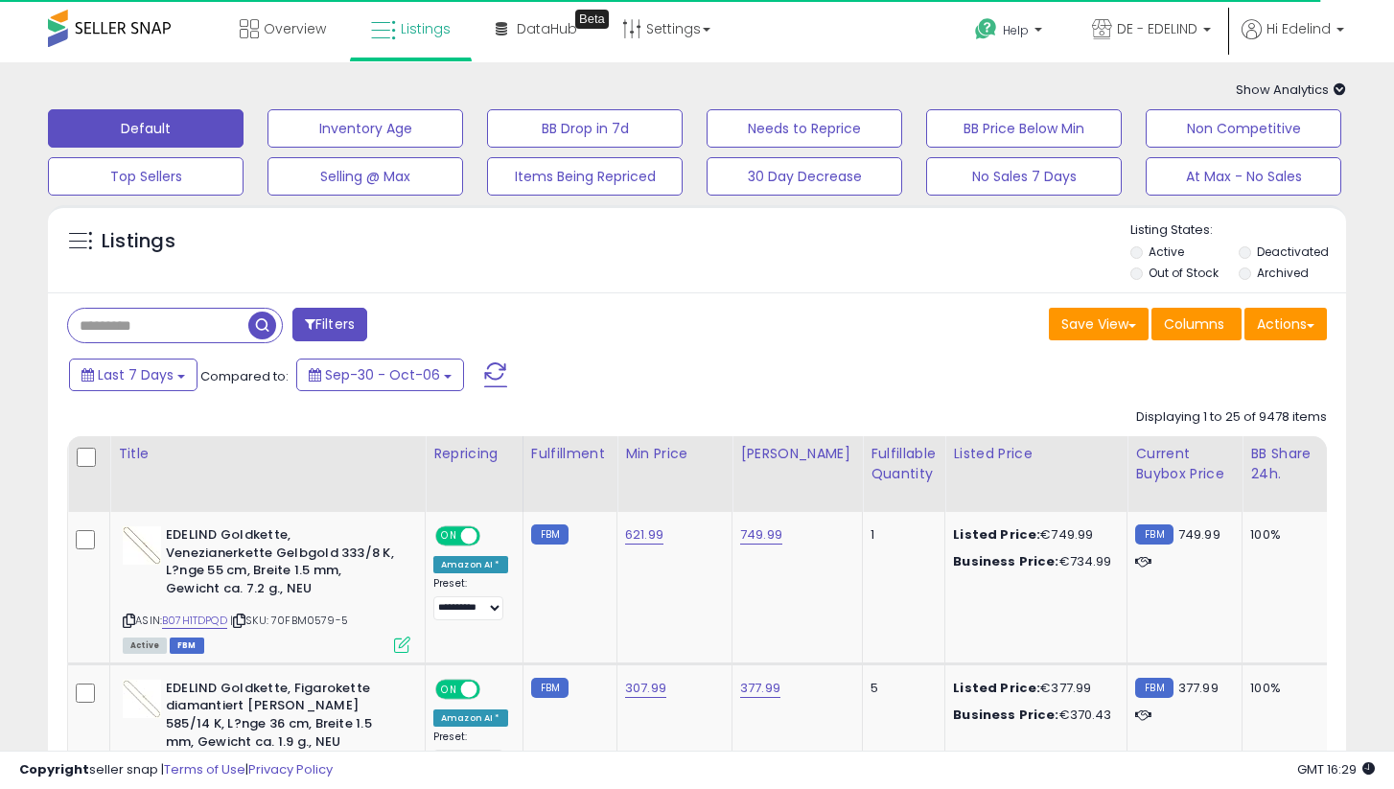
click at [350, 326] on button "Filters" at bounding box center [329, 325] width 75 height 34
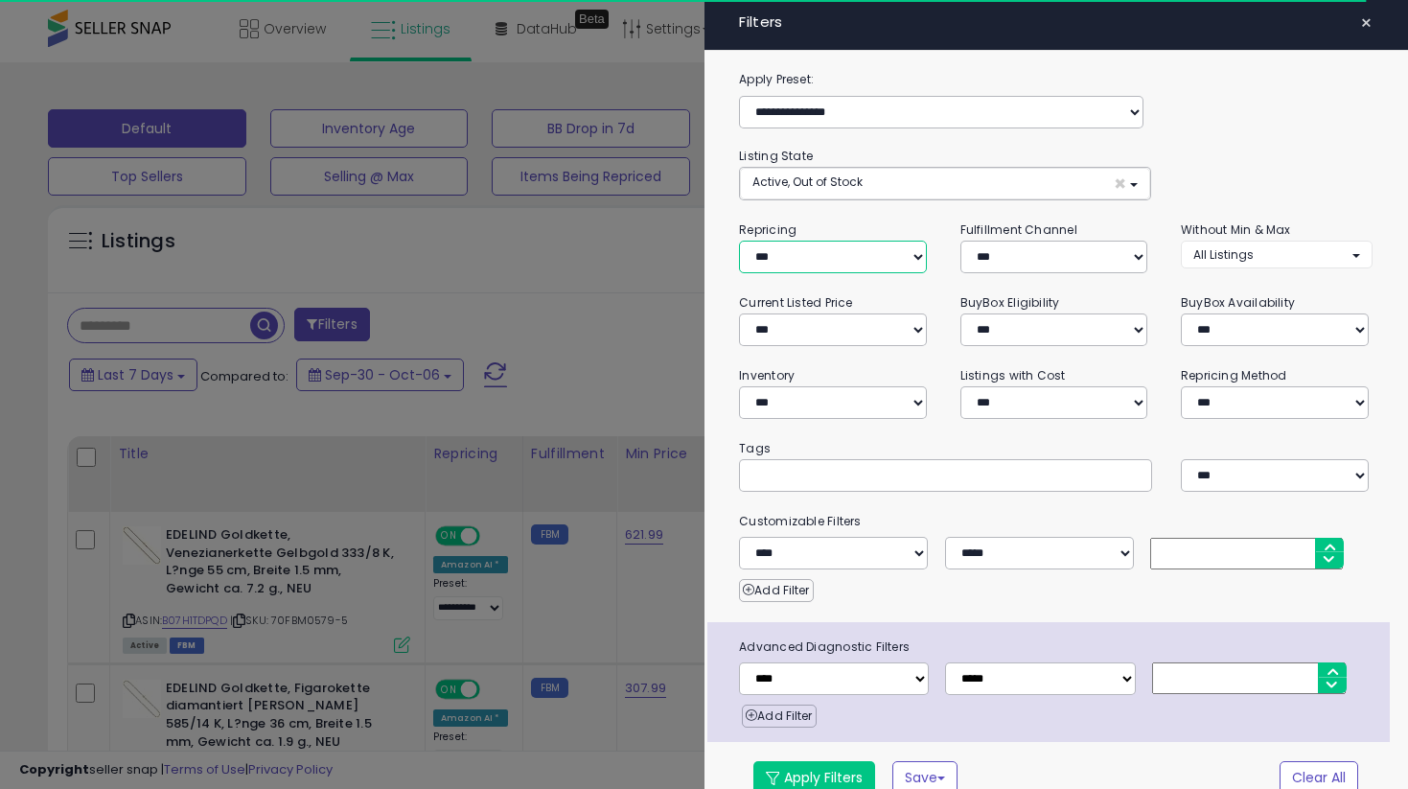
click at [821, 259] on select "**********" at bounding box center [833, 257] width 188 height 33
select select "**"
click at [739, 241] on select "**********" at bounding box center [833, 257] width 188 height 33
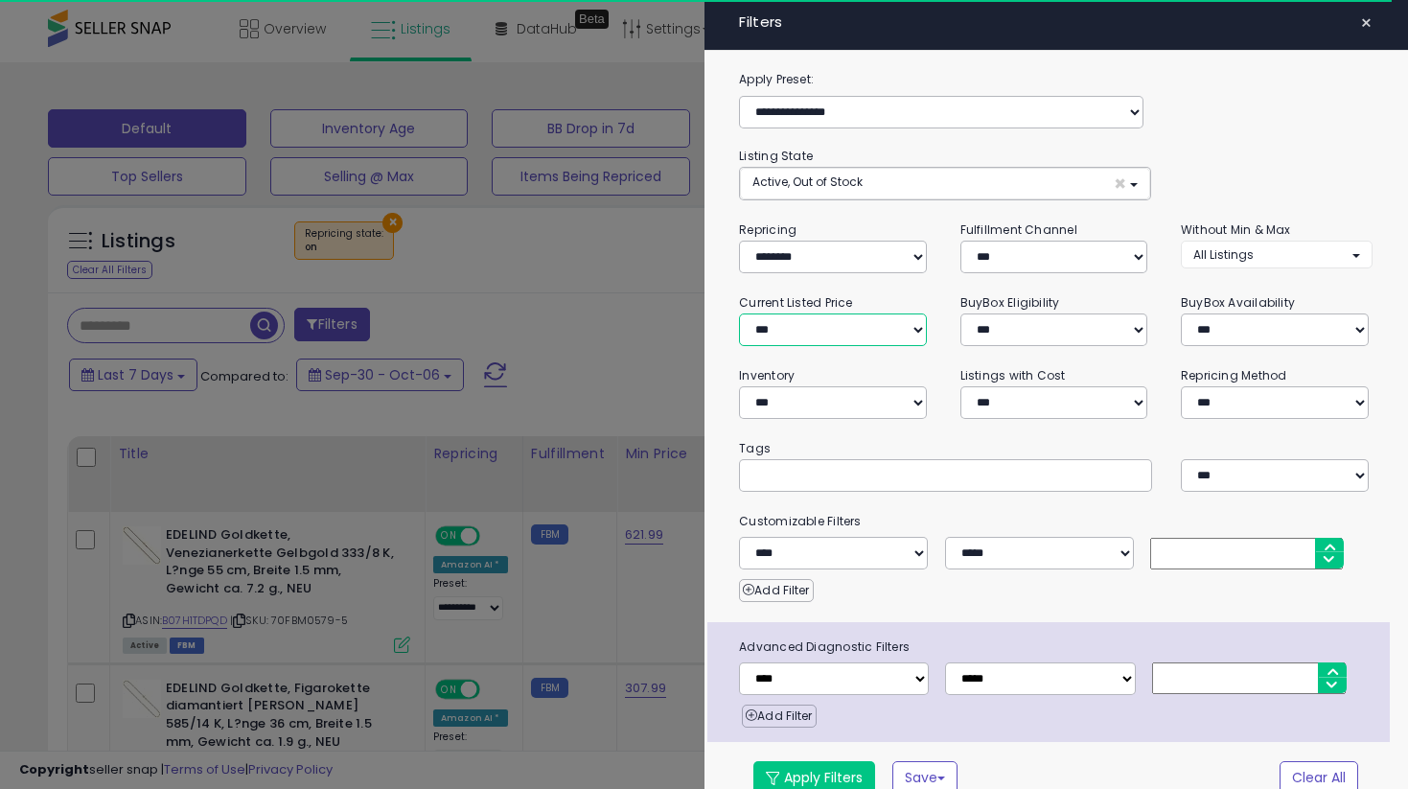
click at [814, 330] on select "**********" at bounding box center [833, 330] width 188 height 33
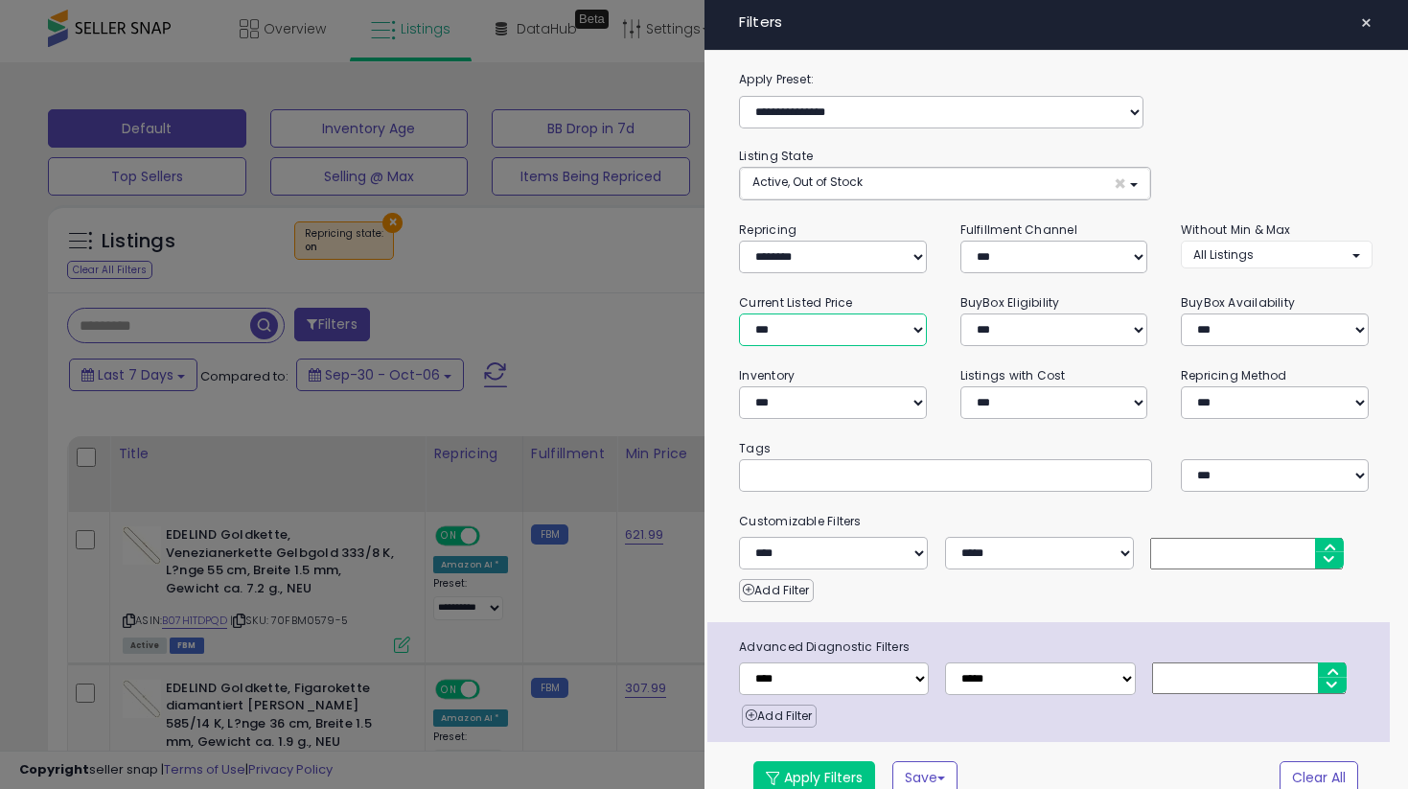
select select "**********"
click at [739, 314] on select "**********" at bounding box center [833, 330] width 188 height 33
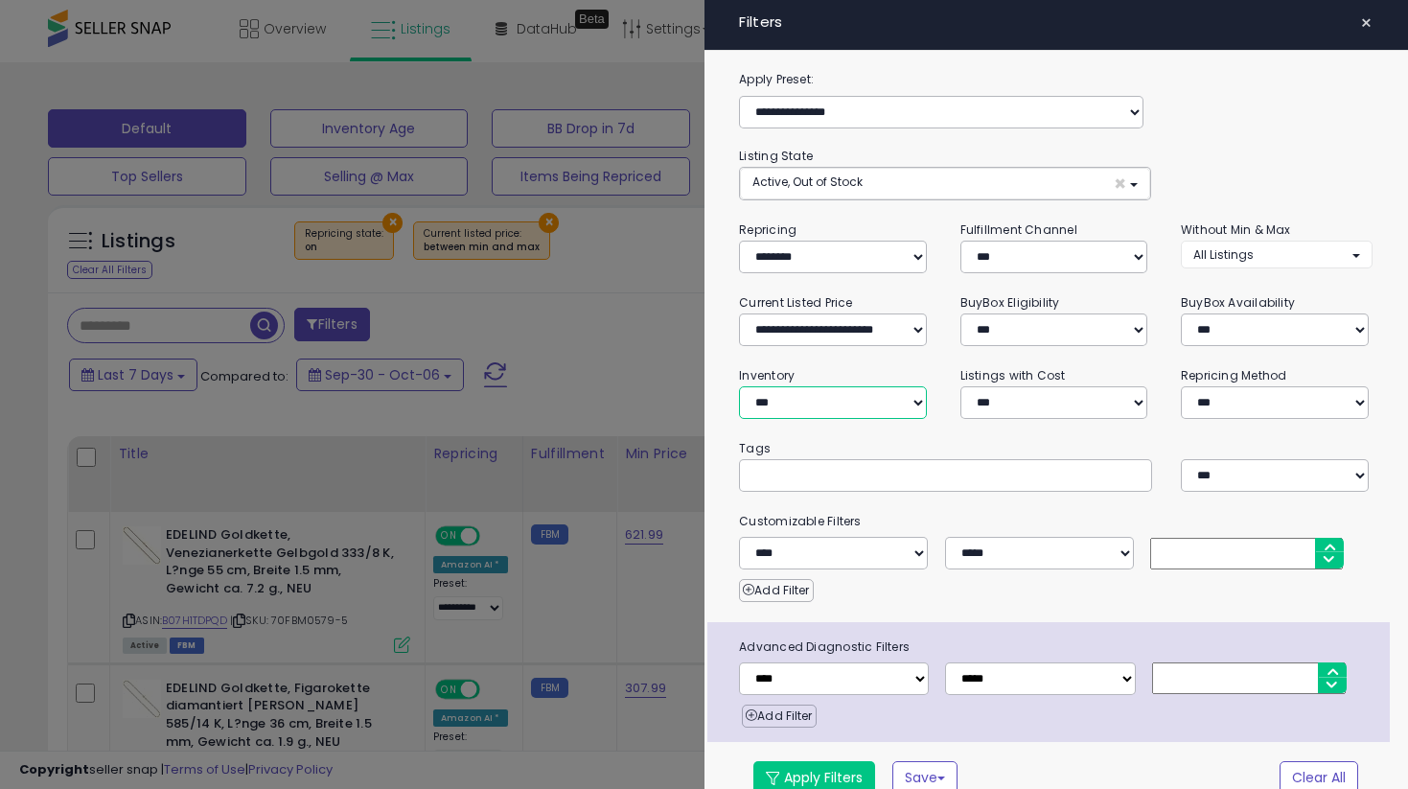
click at [861, 393] on select "**********" at bounding box center [833, 402] width 188 height 33
select select "********"
click at [739, 386] on select "**********" at bounding box center [833, 402] width 188 height 33
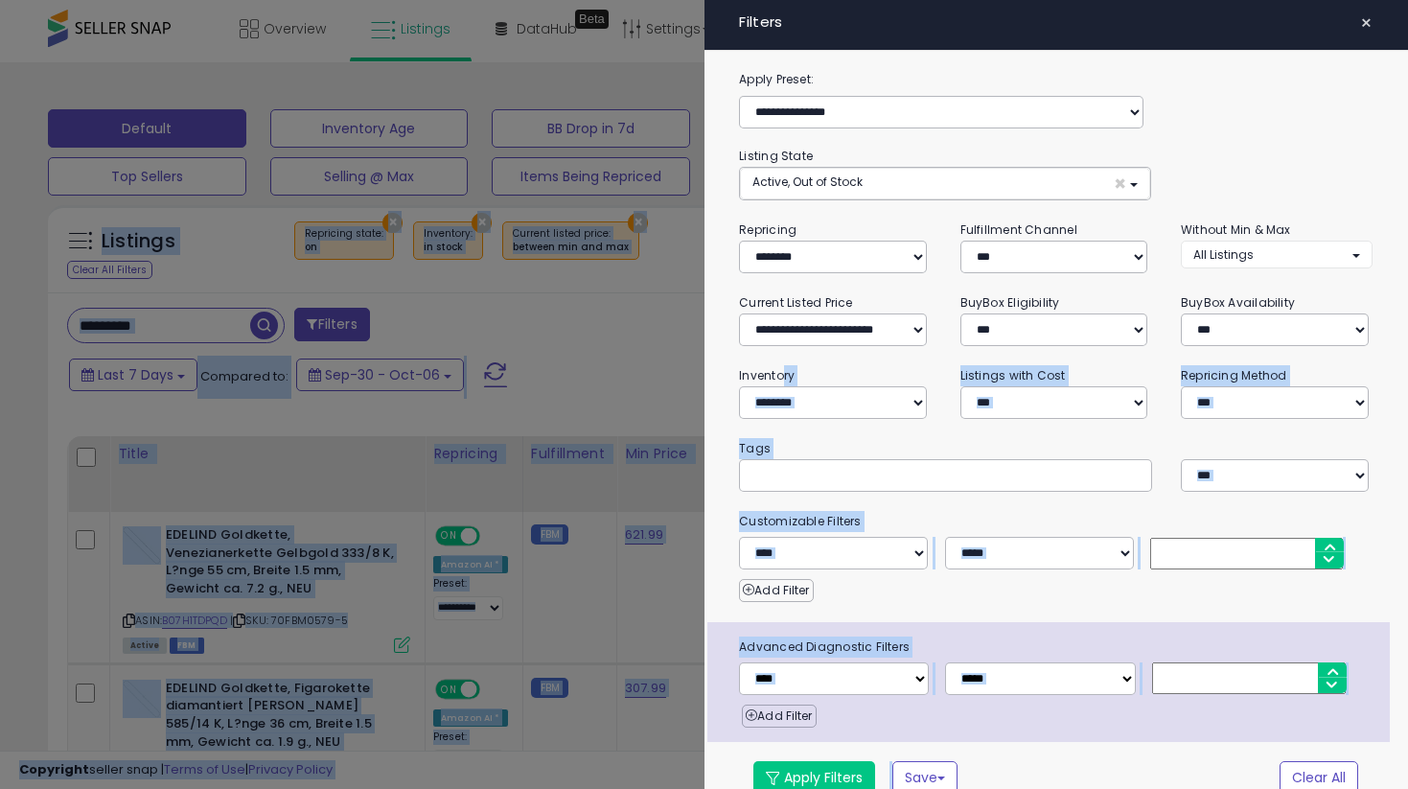
drag, startPoint x: 542, startPoint y: 317, endPoint x: 779, endPoint y: 363, distance: 242.2
click at [779, 364] on body "Unable to login Retrieving listings data.. has not yet accepted the Terms of Us…" at bounding box center [704, 394] width 1408 height 789
click at [928, 438] on small "Tags" at bounding box center [1056, 448] width 662 height 21
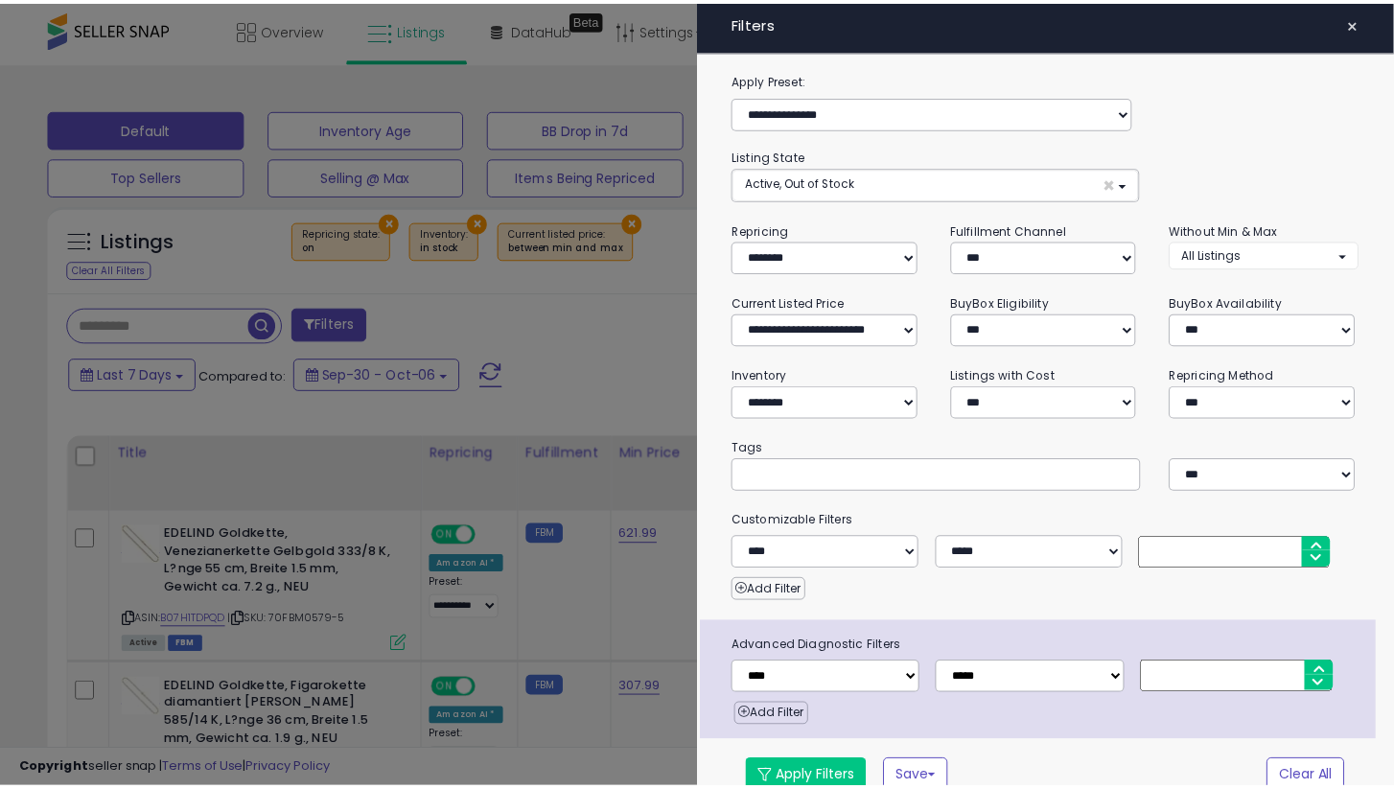
scroll to position [20, 0]
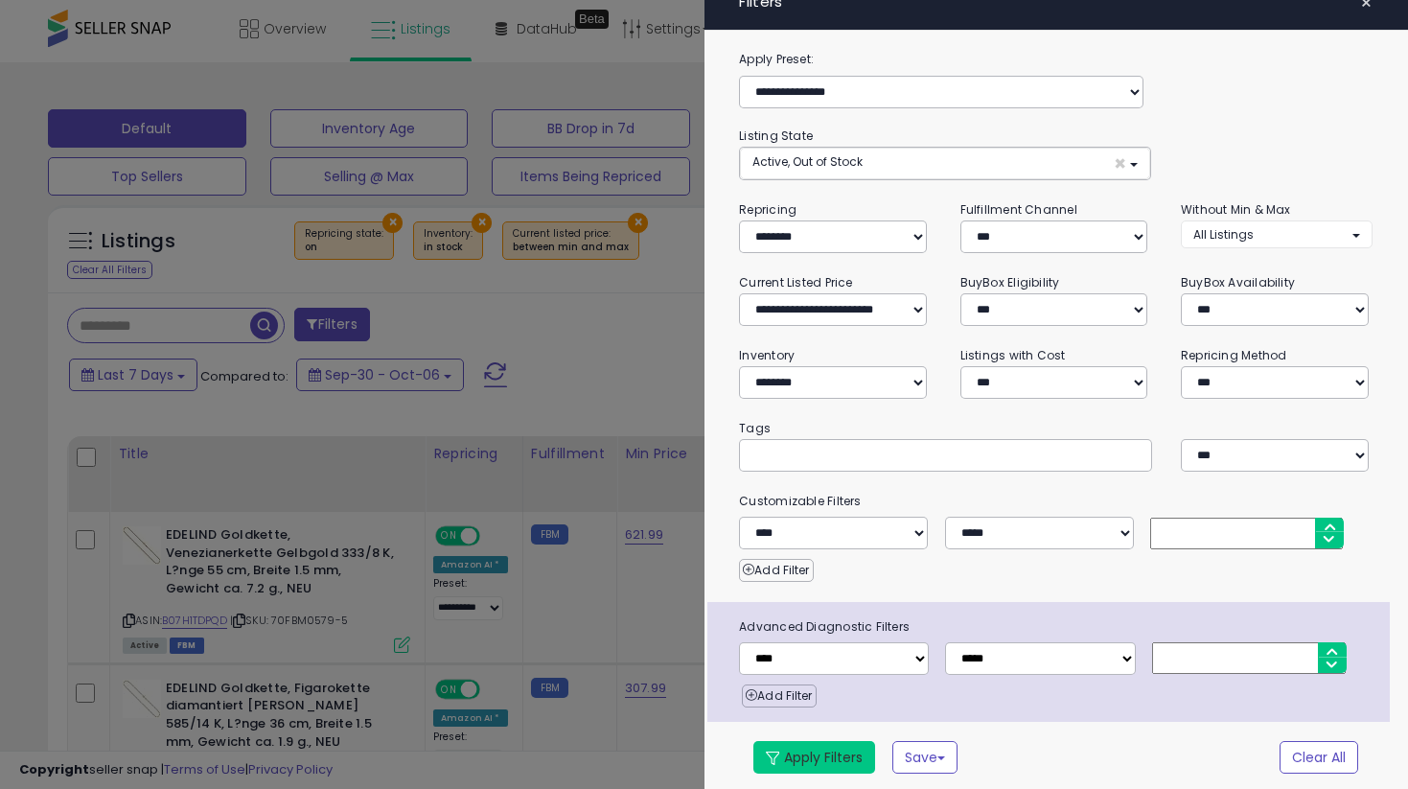
click at [785, 752] on button "Apply Filters" at bounding box center [815, 757] width 122 height 33
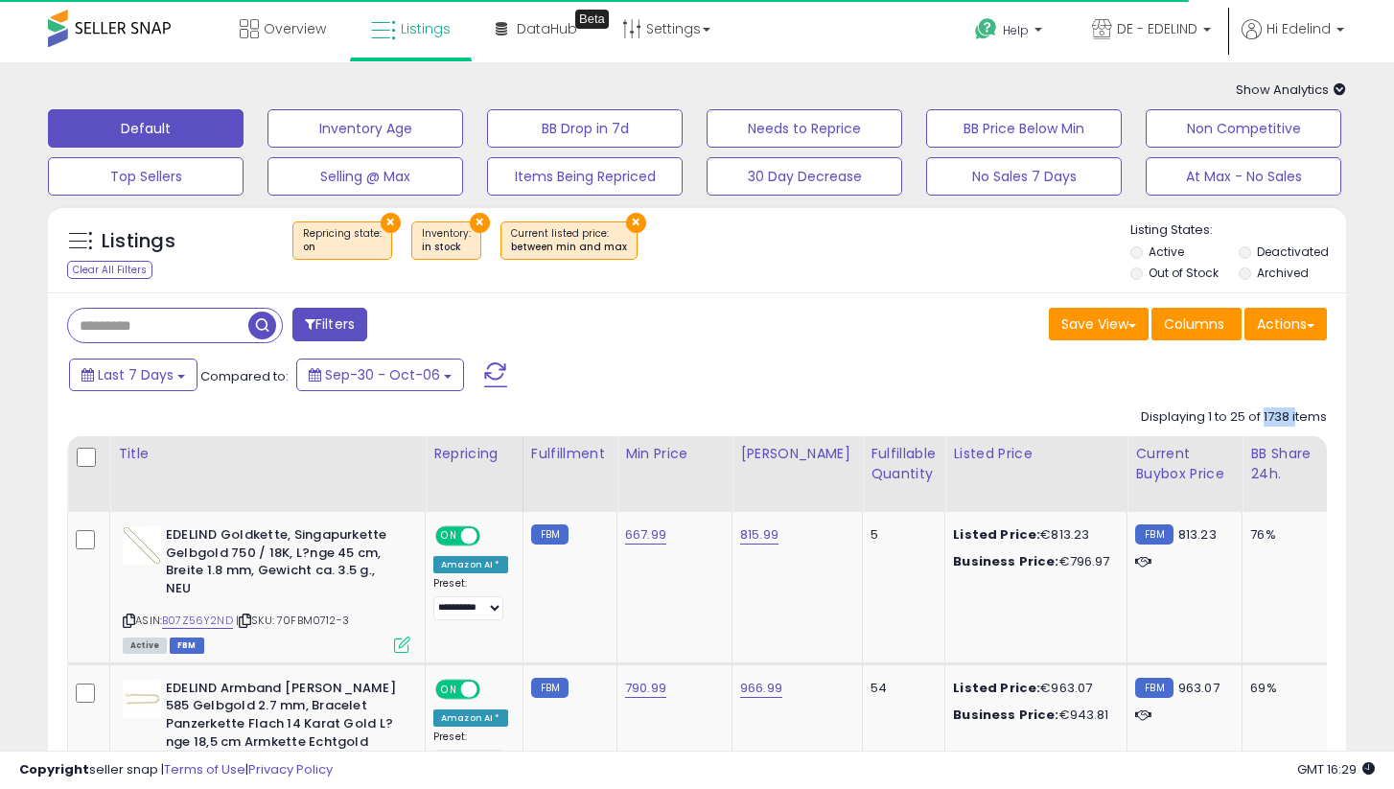
drag, startPoint x: 1263, startPoint y: 421, endPoint x: 1295, endPoint y: 421, distance: 32.6
click at [1295, 421] on div "Displaying 1 to 25 of 1738 items" at bounding box center [1234, 417] width 186 height 18
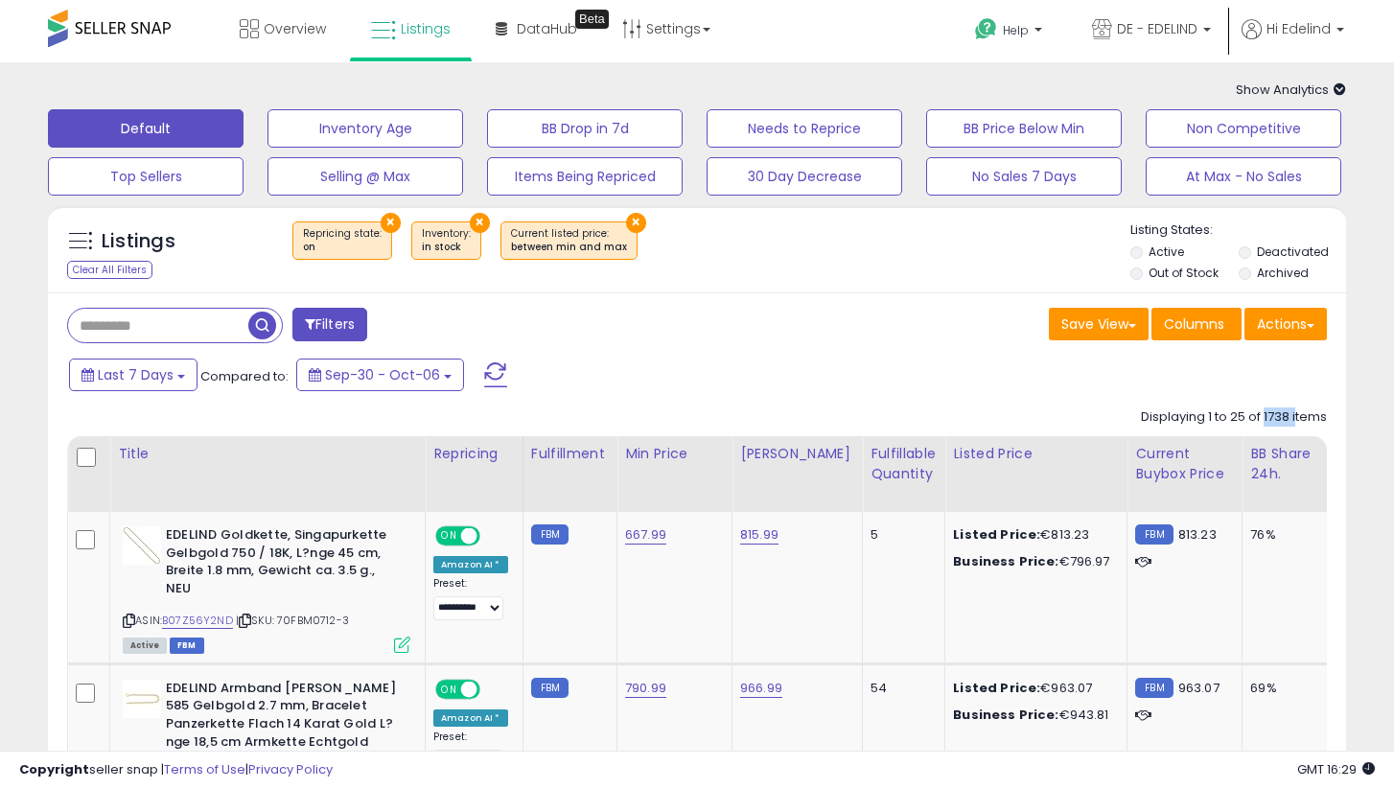
click at [1271, 415] on div "Displaying 1 to 25 of 1738 items" at bounding box center [1234, 417] width 186 height 18
click at [1293, 397] on div "Last 7 Days Compared to: Sep-30 - Oct-06" at bounding box center [694, 377] width 1289 height 43
click at [735, 21] on div "Overview Listings Beta" at bounding box center [445, 40] width 919 height 81
click at [694, 22] on link "Settings" at bounding box center [666, 29] width 117 height 58
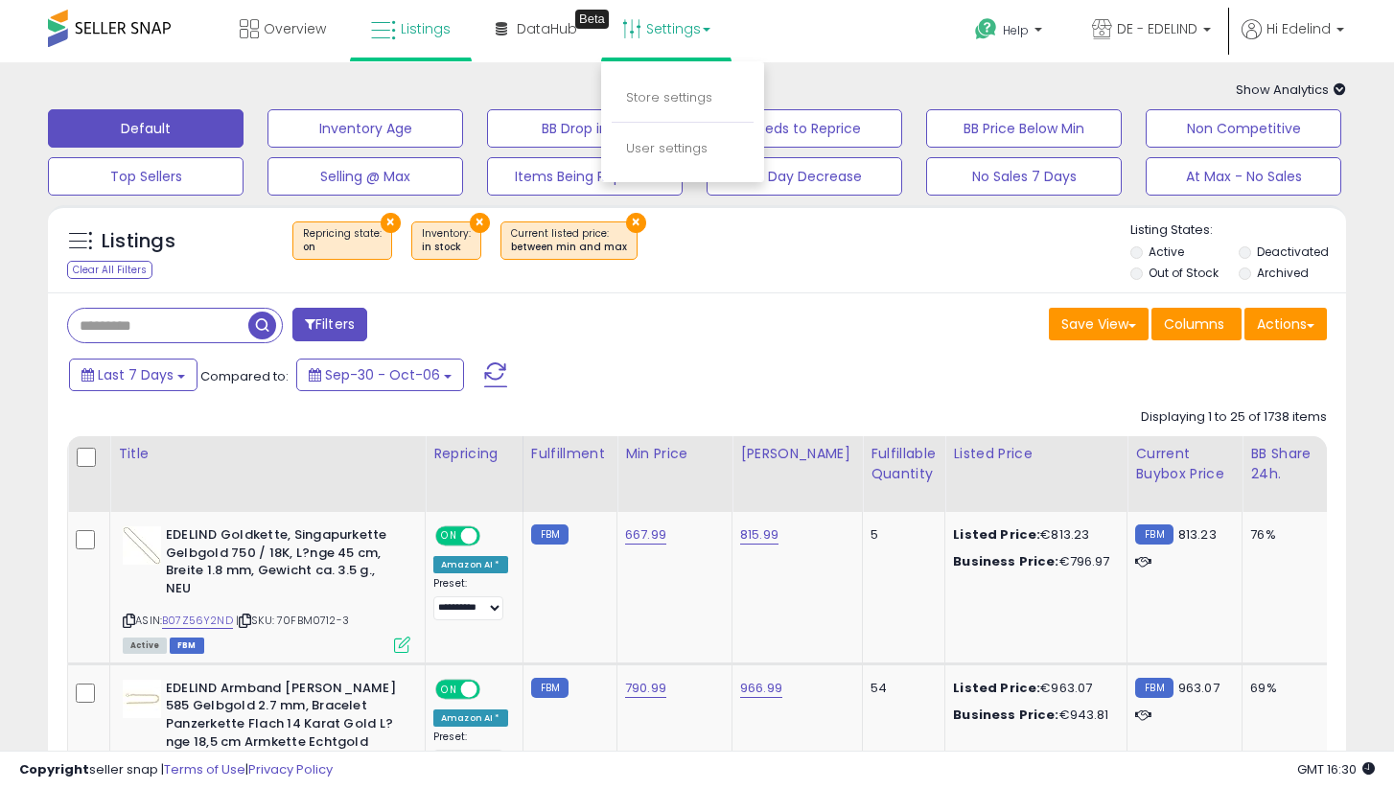
click at [794, 20] on div "Overview Listings Beta" at bounding box center [445, 40] width 919 height 81
click at [683, 20] on link "Settings" at bounding box center [666, 29] width 117 height 58
click at [791, 36] on div "Overview Listings Beta" at bounding box center [445, 40] width 919 height 81
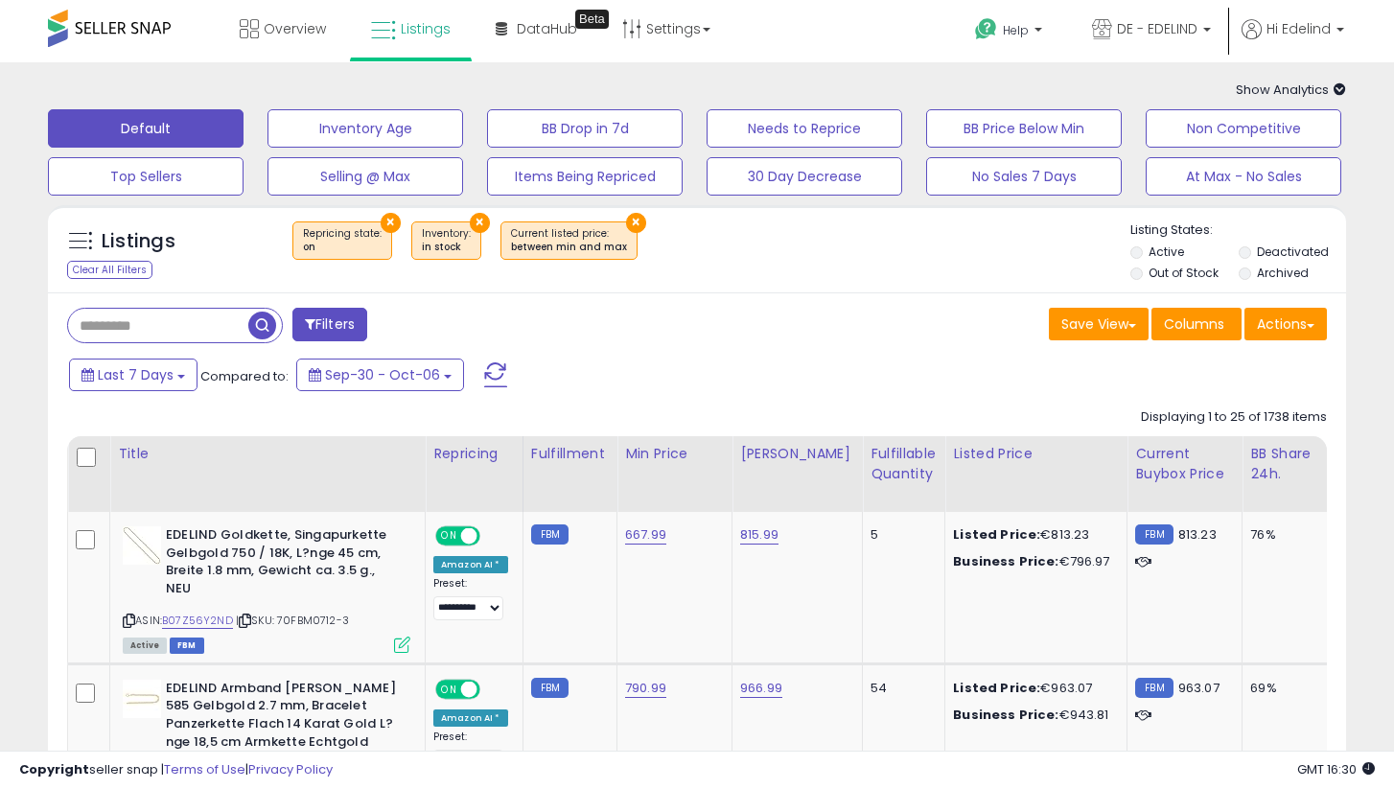
click at [374, 217] on div "Listings Clear All Filters × Repricing state : on × ×" at bounding box center [697, 249] width 1298 height 88
click at [386, 219] on button "×" at bounding box center [391, 223] width 20 height 20
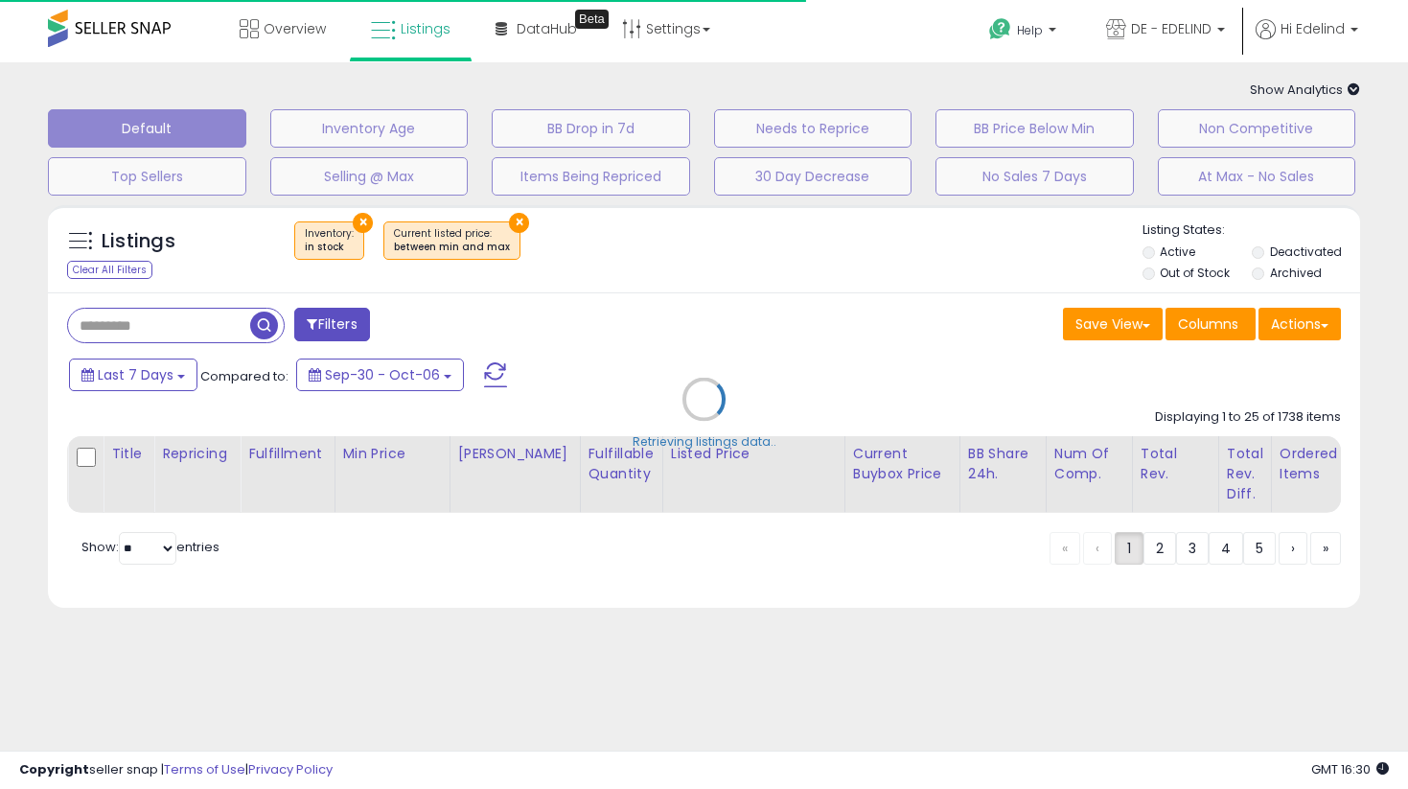
click at [365, 221] on div "Retrieving listings data.." at bounding box center [704, 414] width 1341 height 436
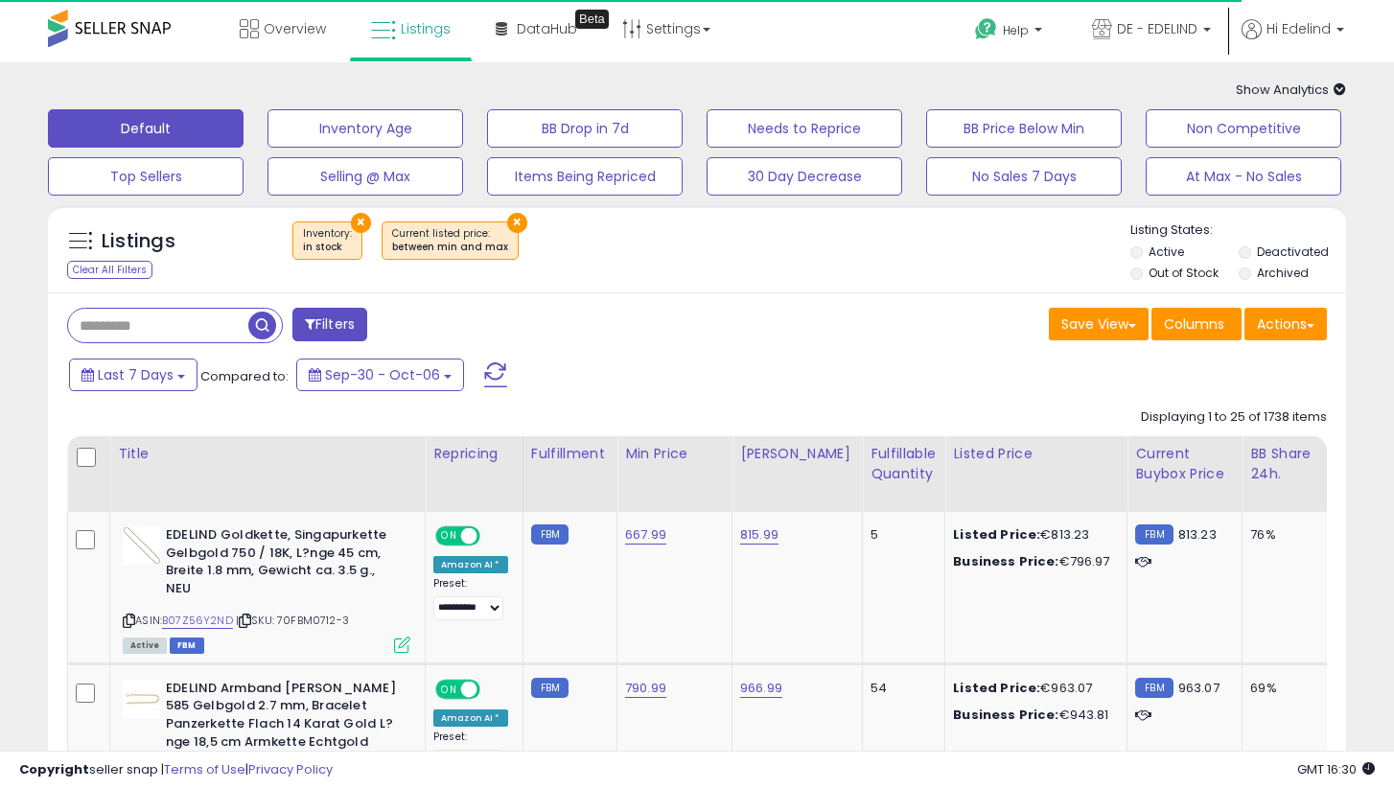
click at [358, 218] on button "×" at bounding box center [361, 223] width 20 height 20
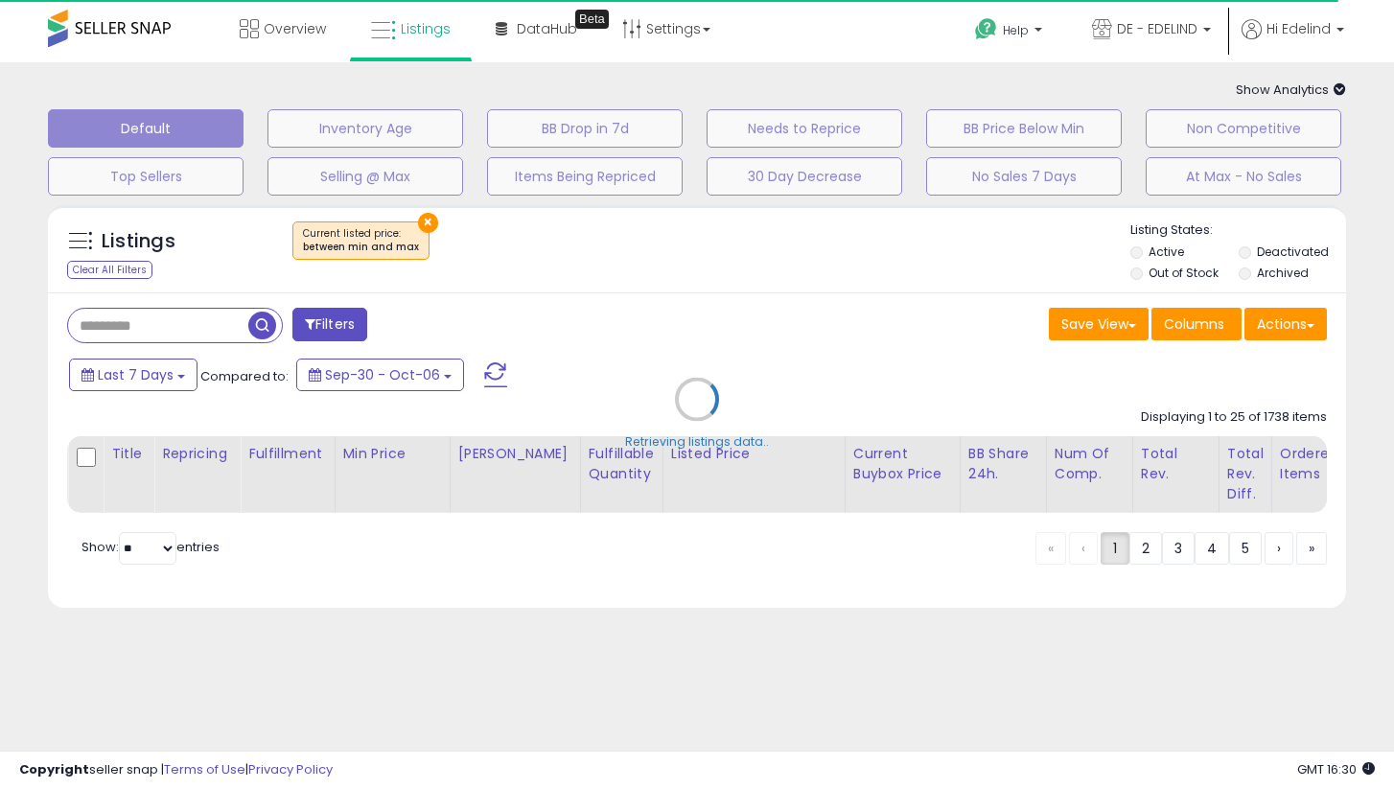
click at [415, 222] on div "Retrieving listings data.." at bounding box center [697, 414] width 1327 height 436
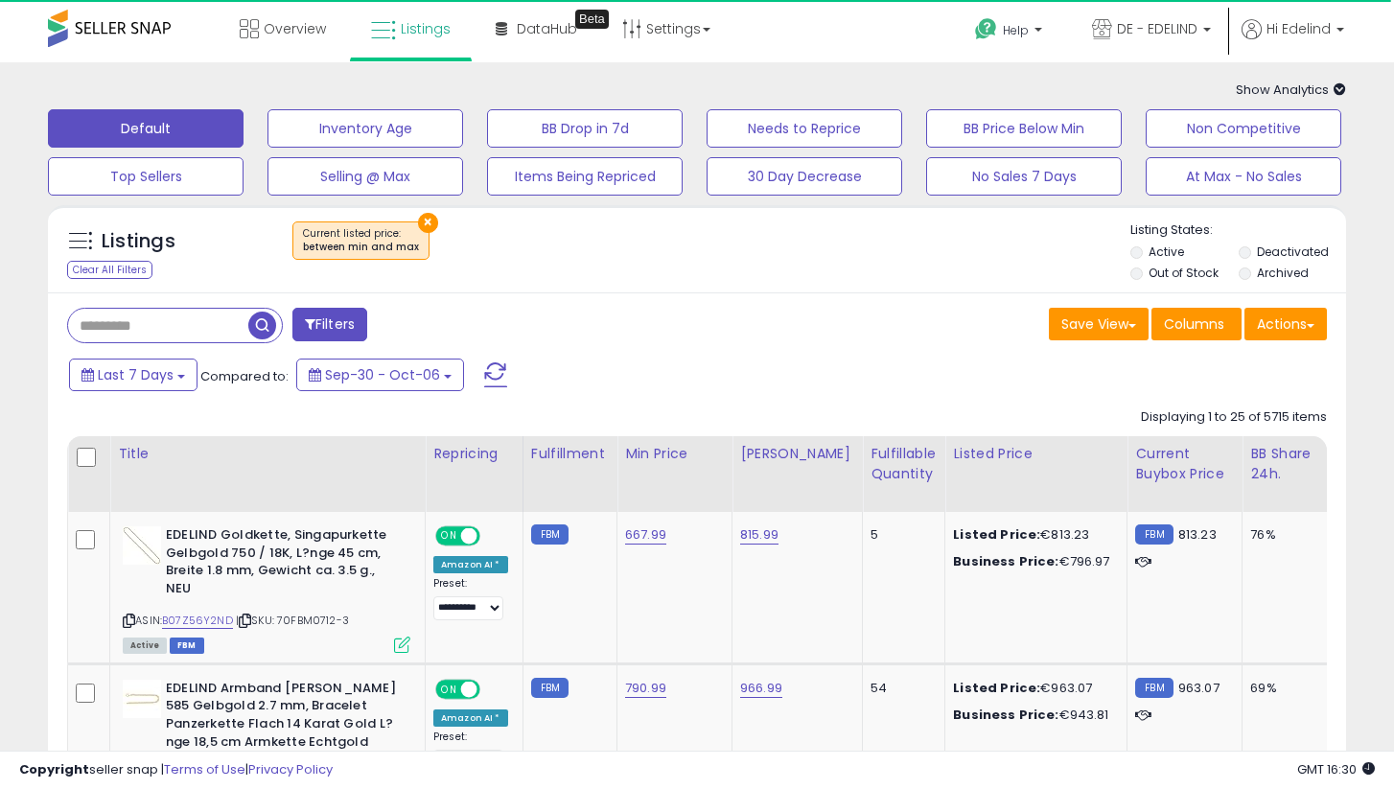
click at [426, 222] on button "×" at bounding box center [428, 223] width 20 height 20
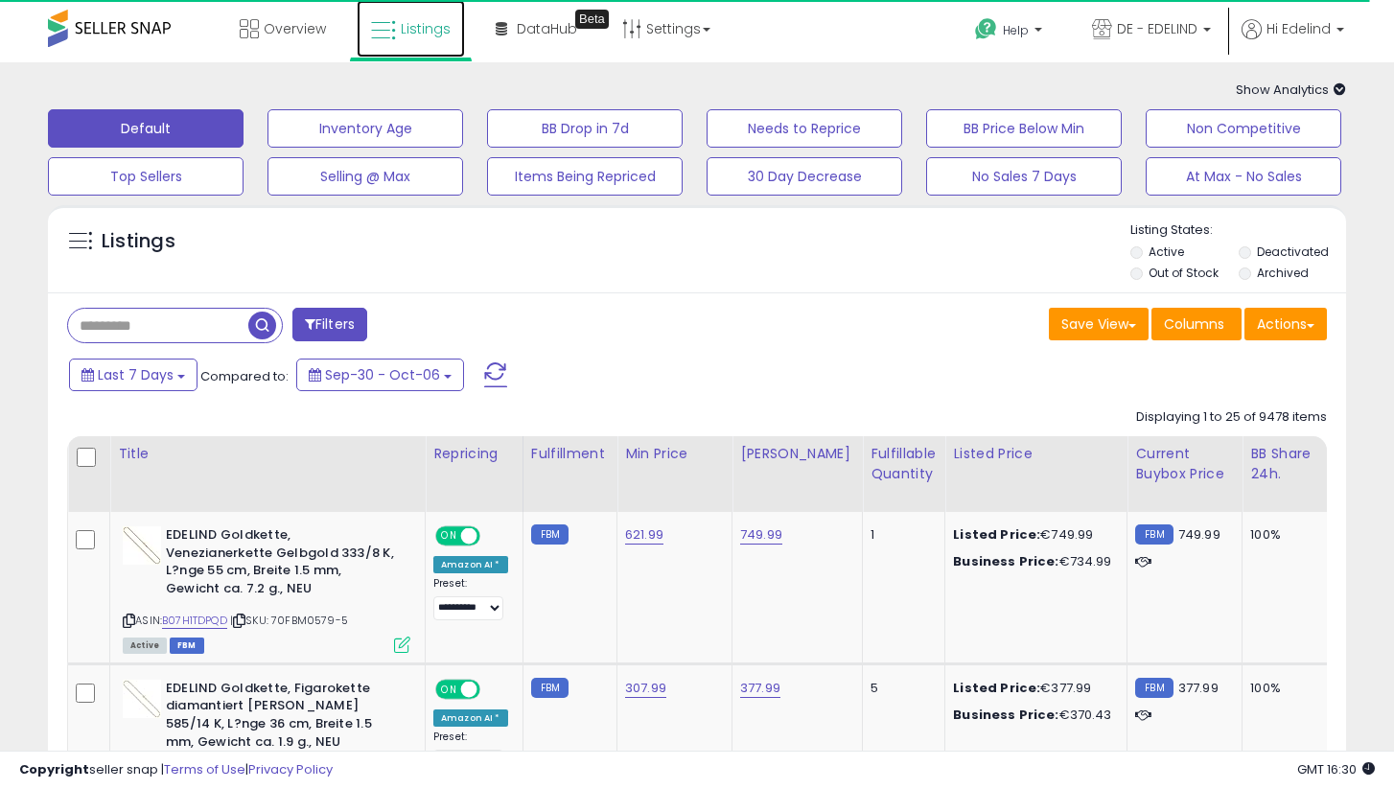
click at [430, 26] on span "Listings" at bounding box center [426, 28] width 50 height 19
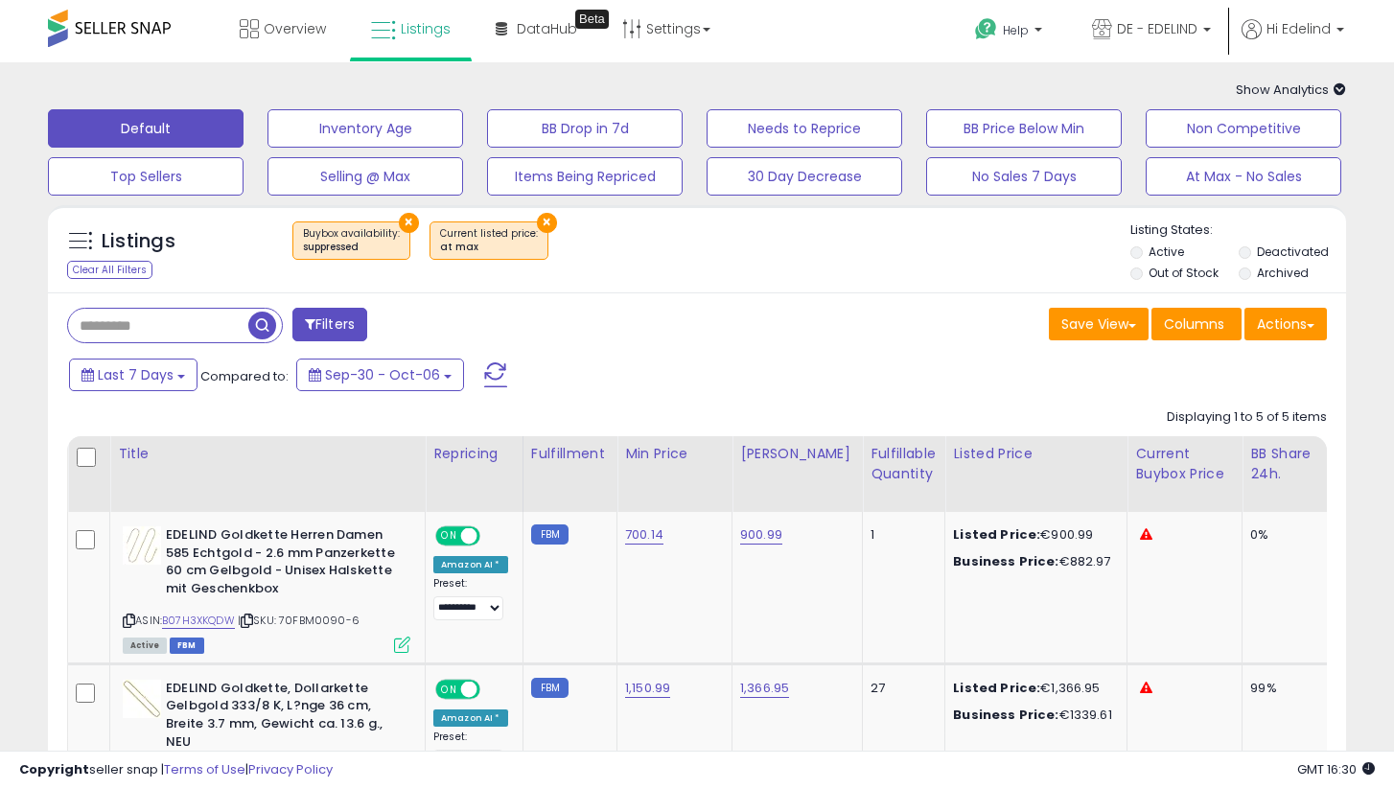
click at [537, 221] on button "×" at bounding box center [547, 223] width 20 height 20
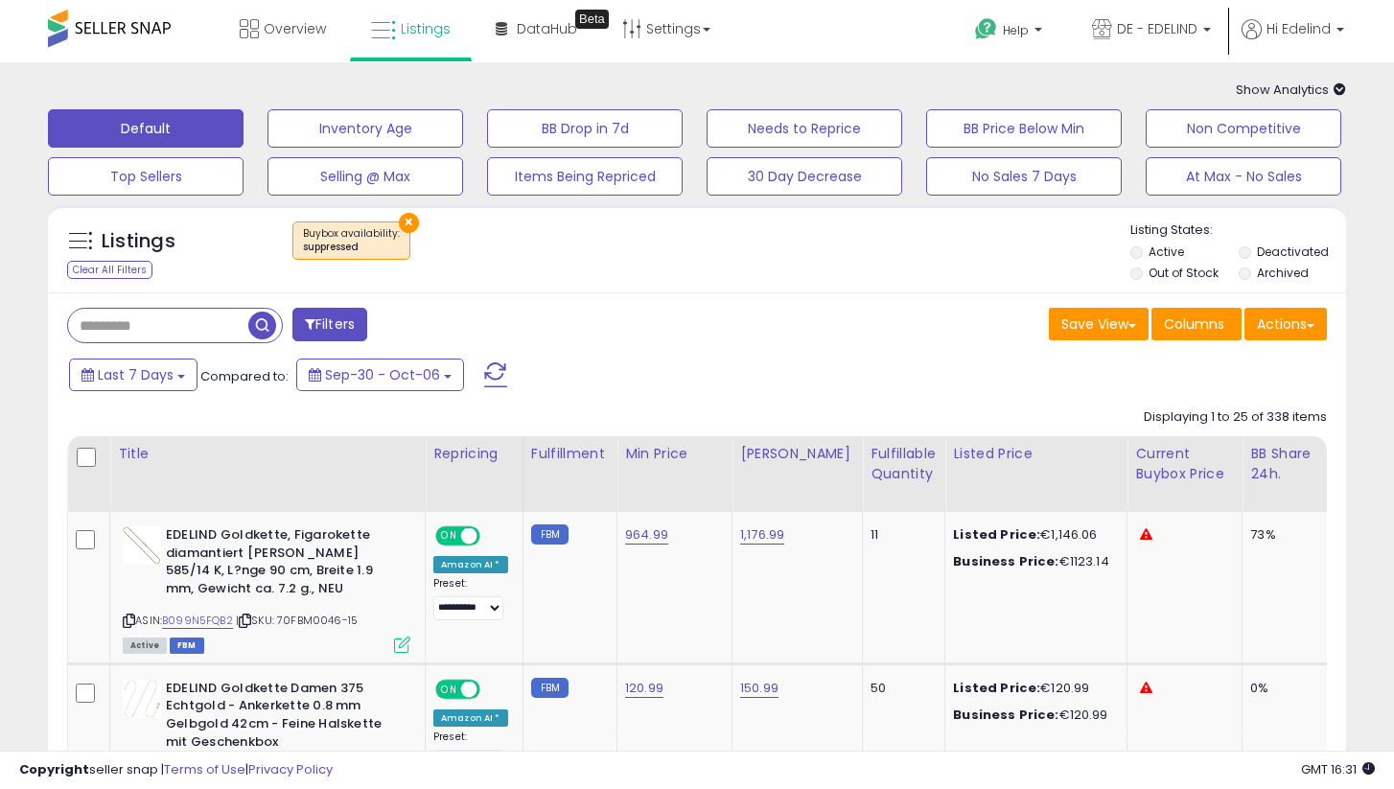
click at [403, 219] on button "×" at bounding box center [409, 223] width 20 height 20
